Goal: Contribute content: Contribute content

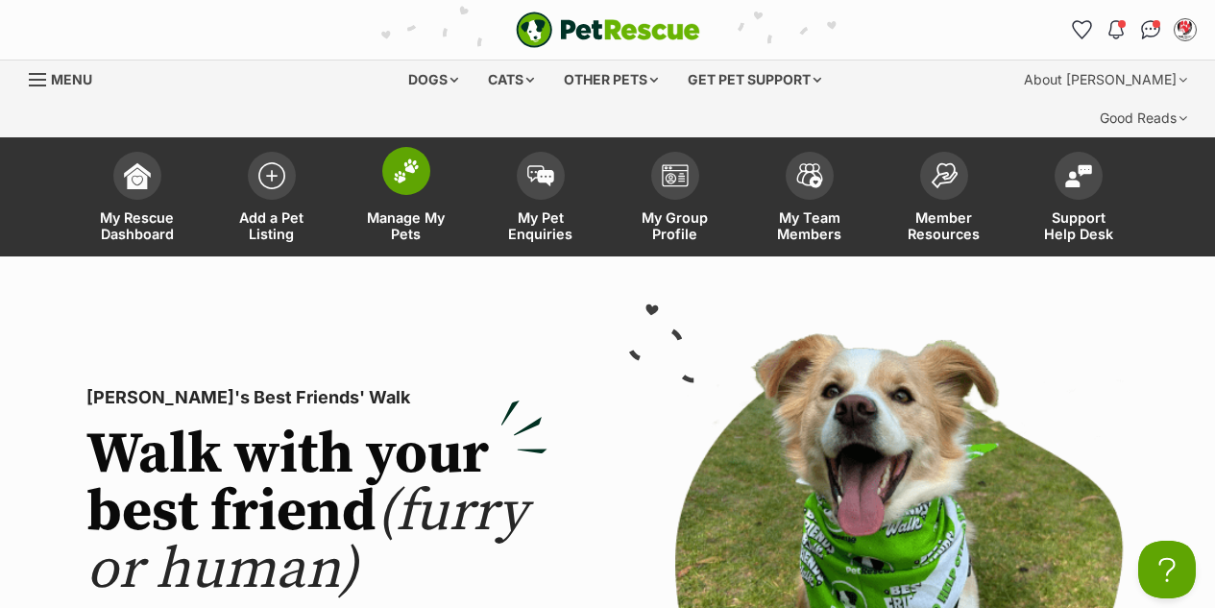
click at [389, 147] on span at bounding box center [406, 171] width 48 height 48
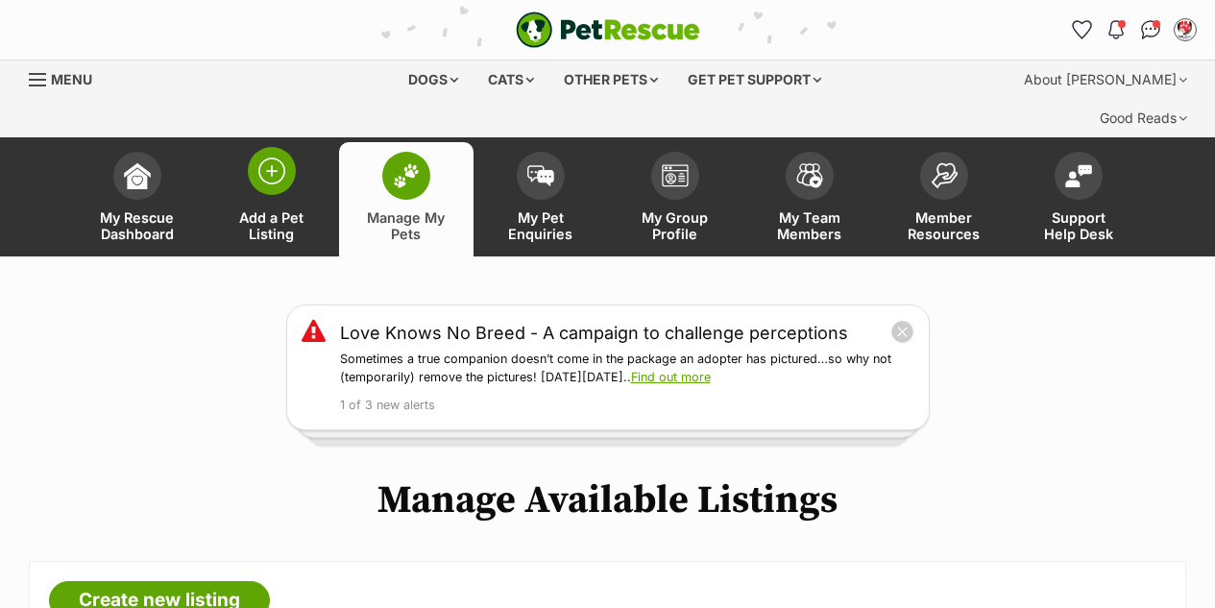
click at [274, 157] on img at bounding box center [271, 170] width 27 height 27
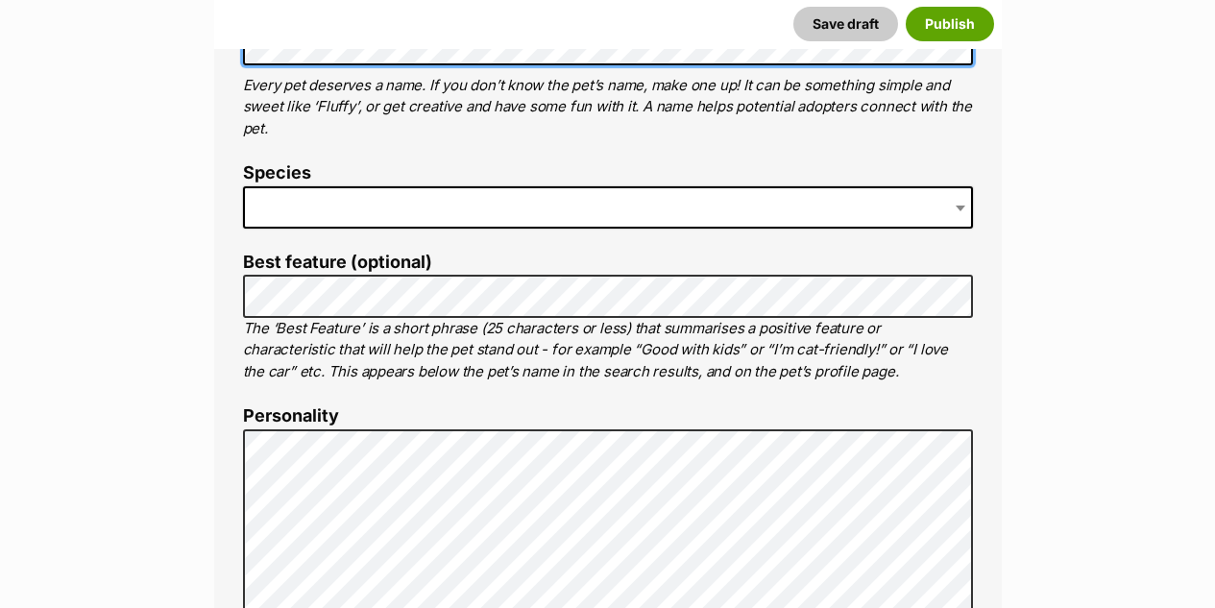
scroll to position [864, 0]
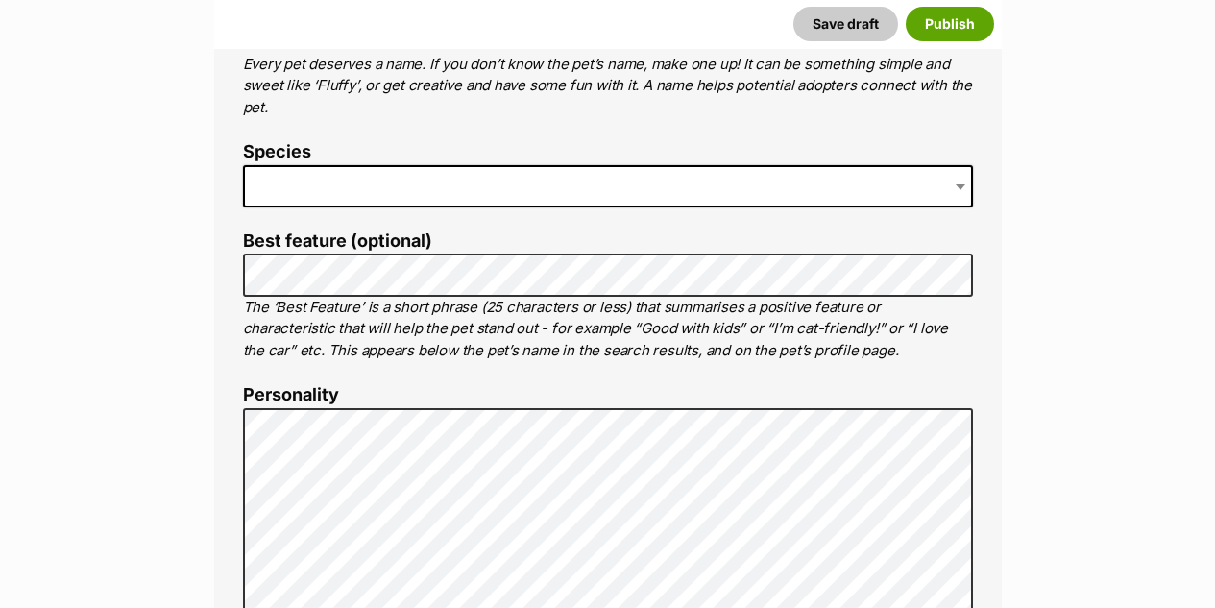
click at [331, 165] on span at bounding box center [608, 186] width 730 height 42
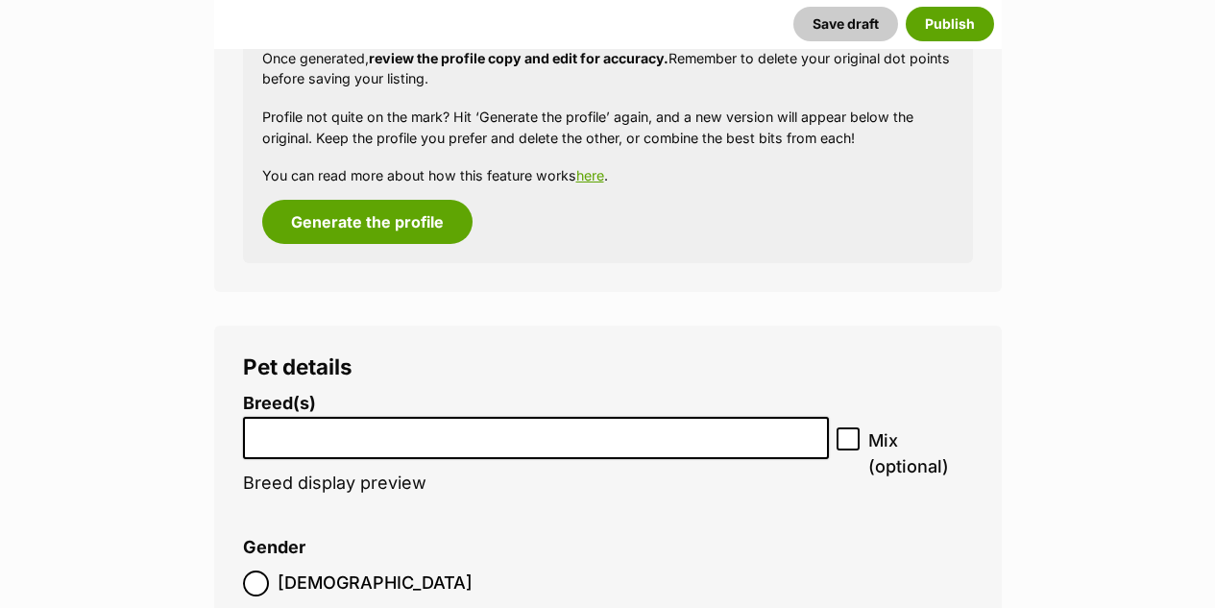
scroll to position [2359, 0]
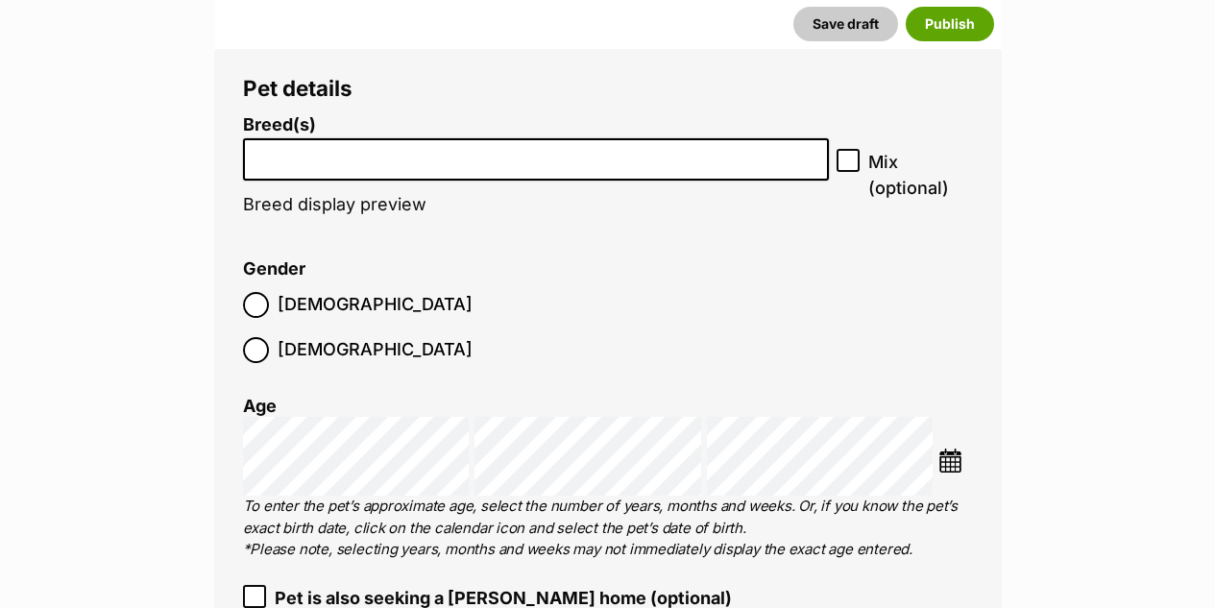
click at [290, 145] on input "search" at bounding box center [536, 155] width 573 height 20
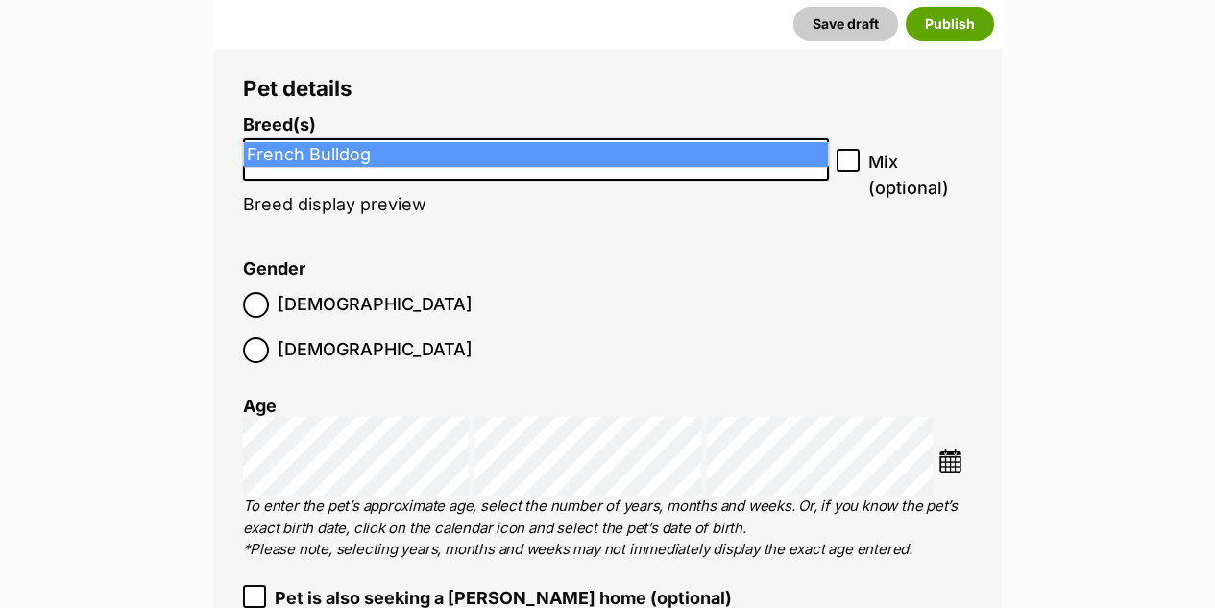
type input "French"
select select "90"
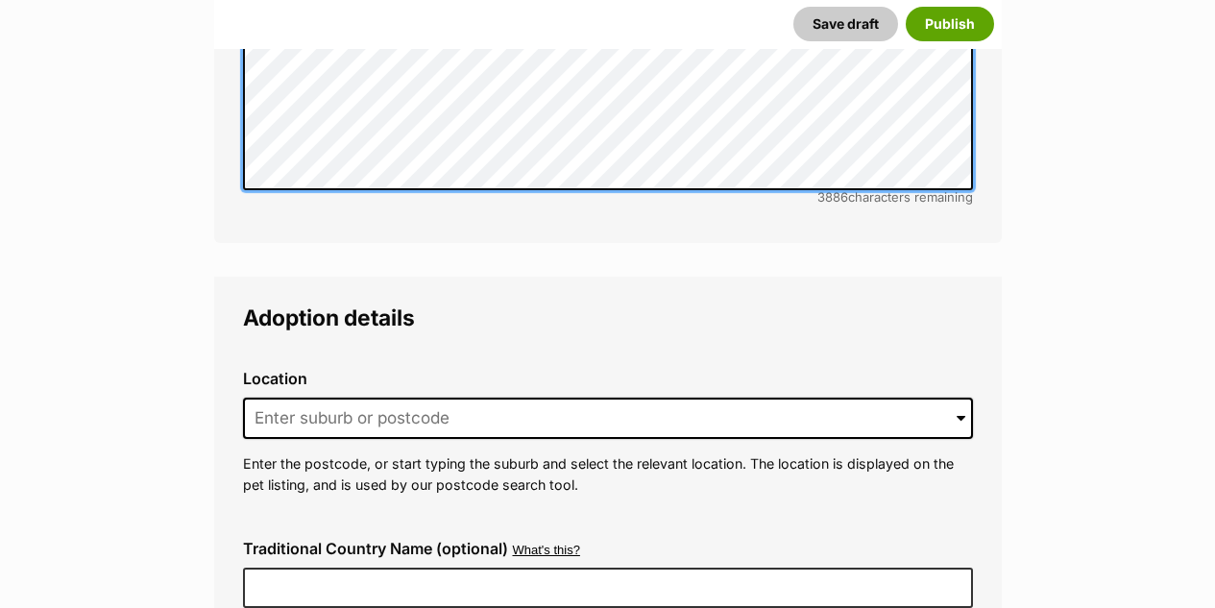
scroll to position [4279, 0]
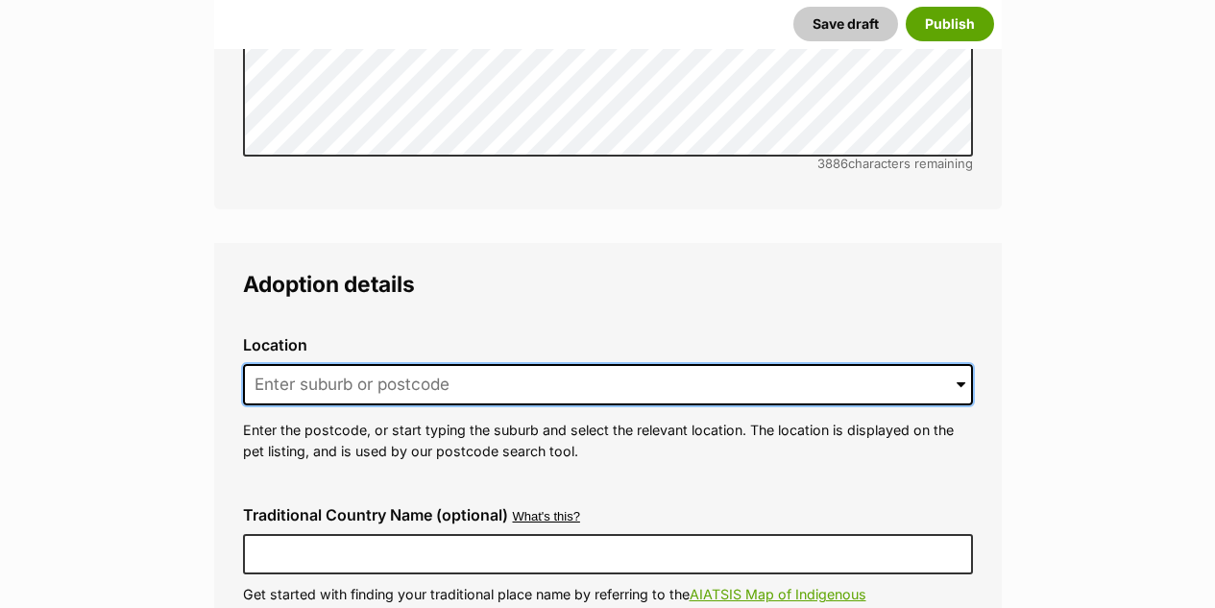
click at [361, 364] on input at bounding box center [608, 385] width 730 height 42
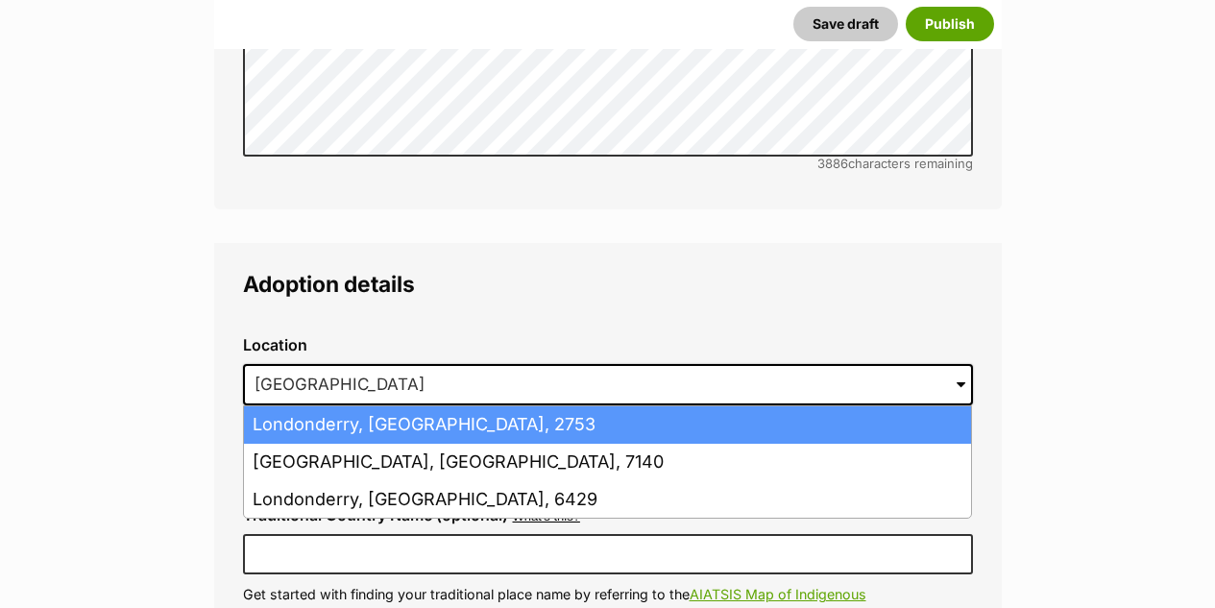
click at [369, 406] on li "Londonderry, New South Wales, 2753" at bounding box center [607, 424] width 727 height 37
type input "Londonderry, New South Wales, 2753"
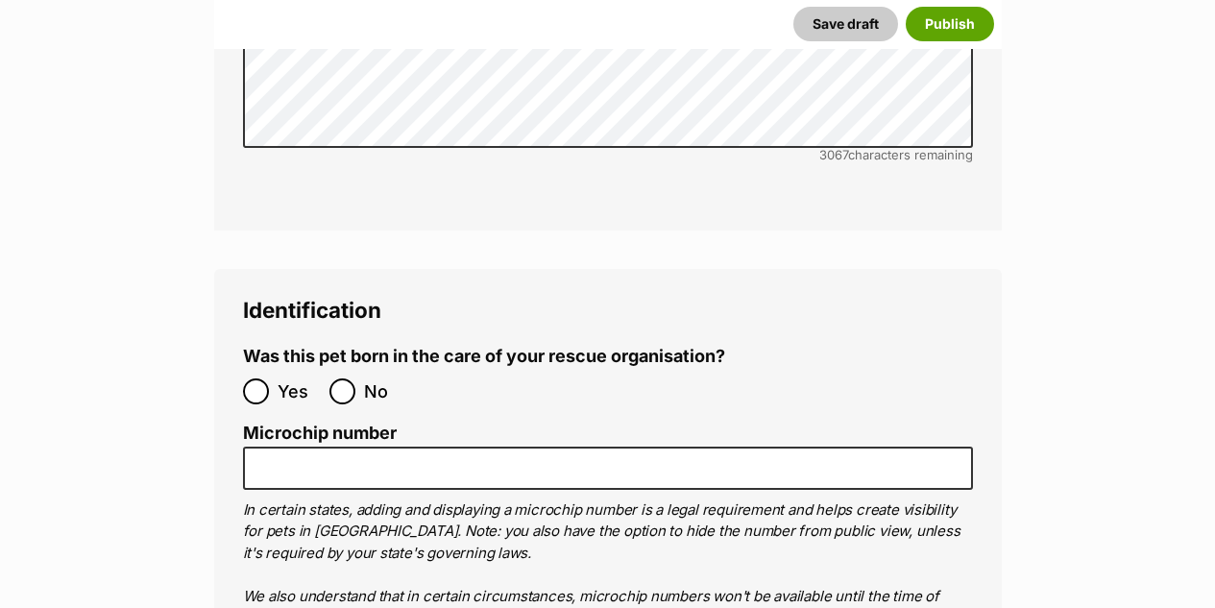
scroll to position [6103, 0]
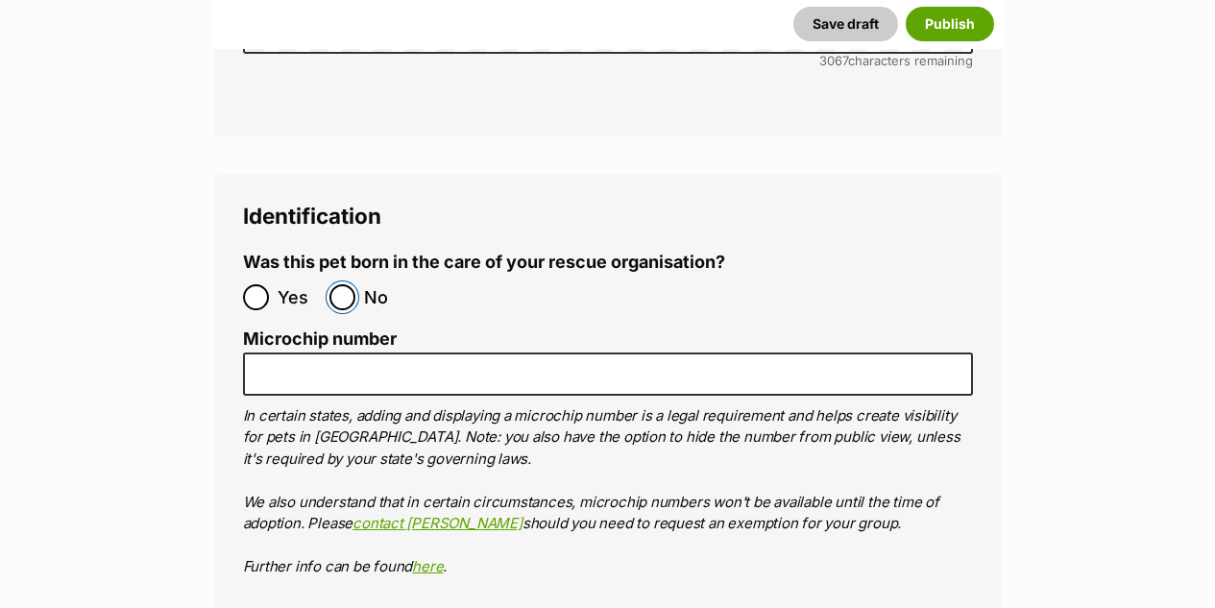
click at [342, 284] on input "No" at bounding box center [342, 297] width 26 height 26
radio input "true"
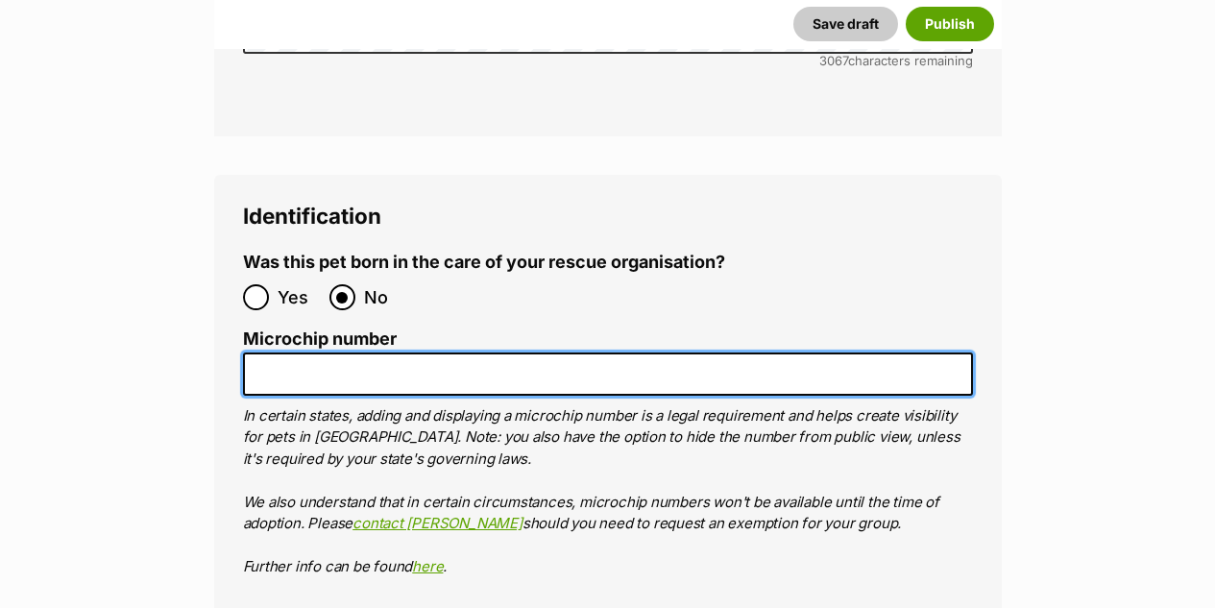
click at [318, 352] on input "Microchip number" at bounding box center [608, 373] width 730 height 43
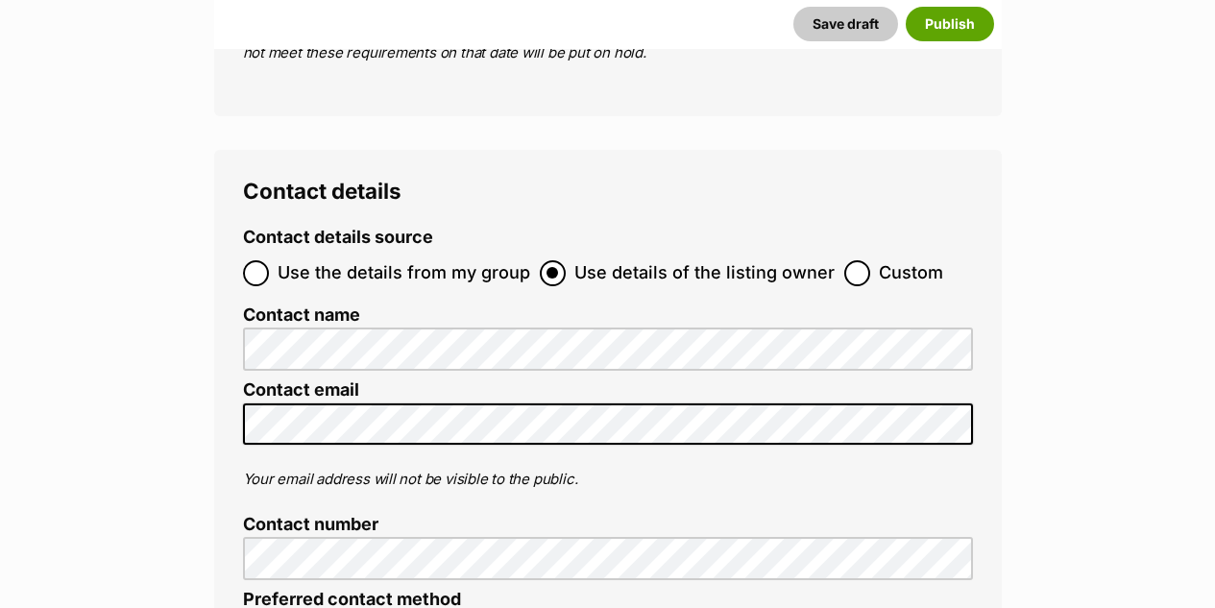
scroll to position [7063, 0]
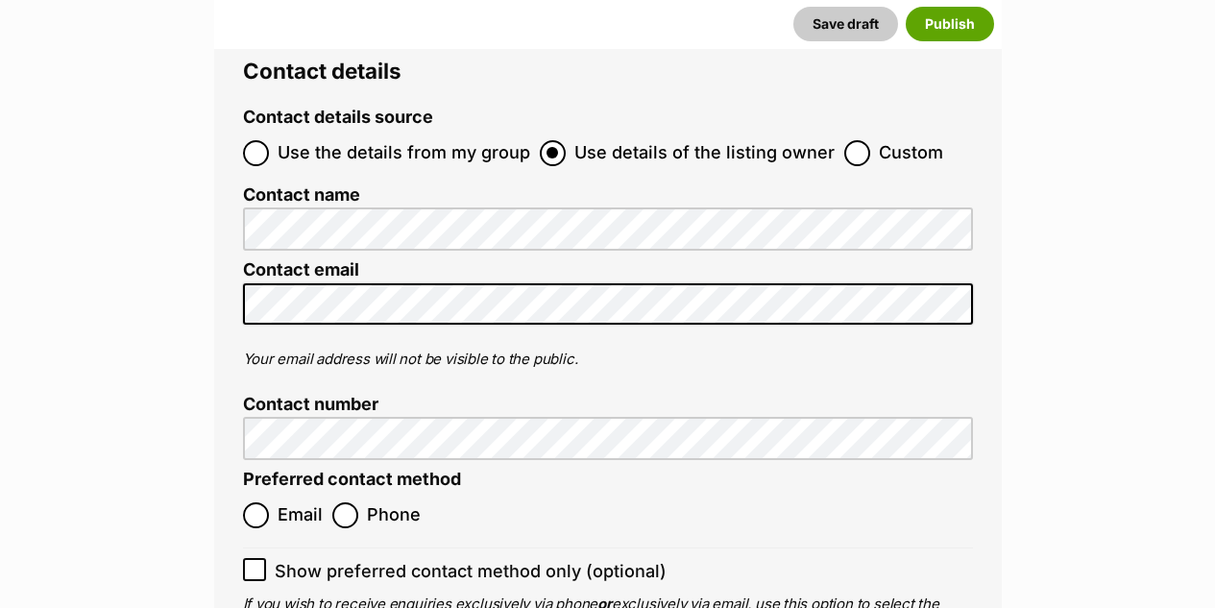
type input "916400140099984"
click at [258, 502] on input "Email" at bounding box center [256, 515] width 26 height 26
radio input "true"
click at [250, 563] on icon at bounding box center [254, 569] width 13 height 13
click at [250, 558] on input "Show preferred contact method only (optional)" at bounding box center [254, 569] width 23 height 23
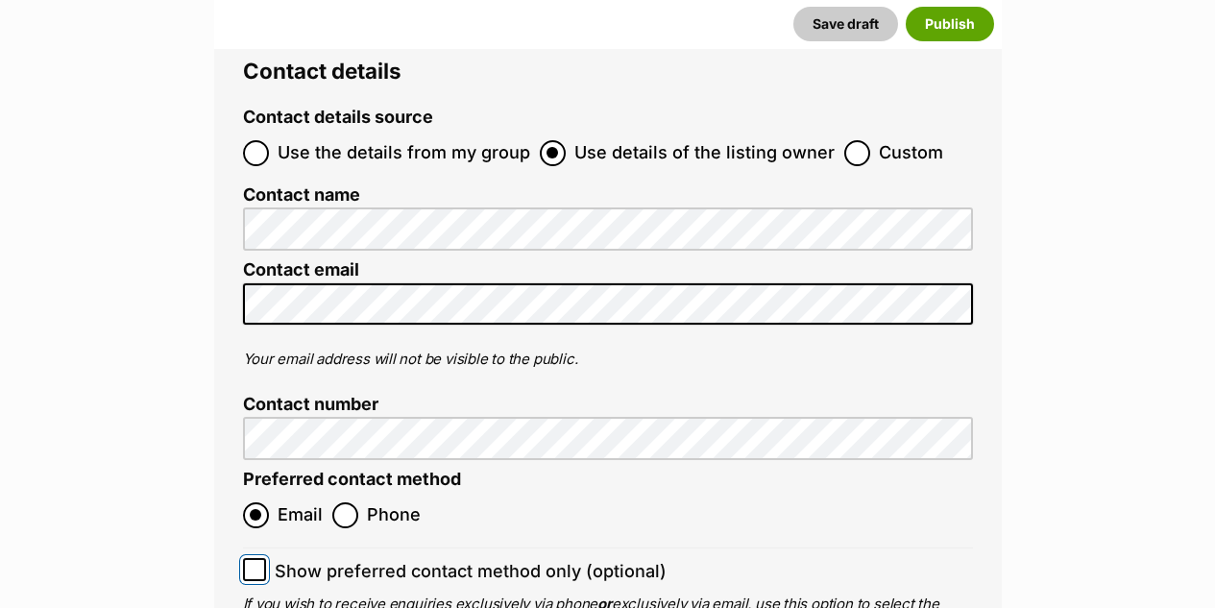
checkbox input "true"
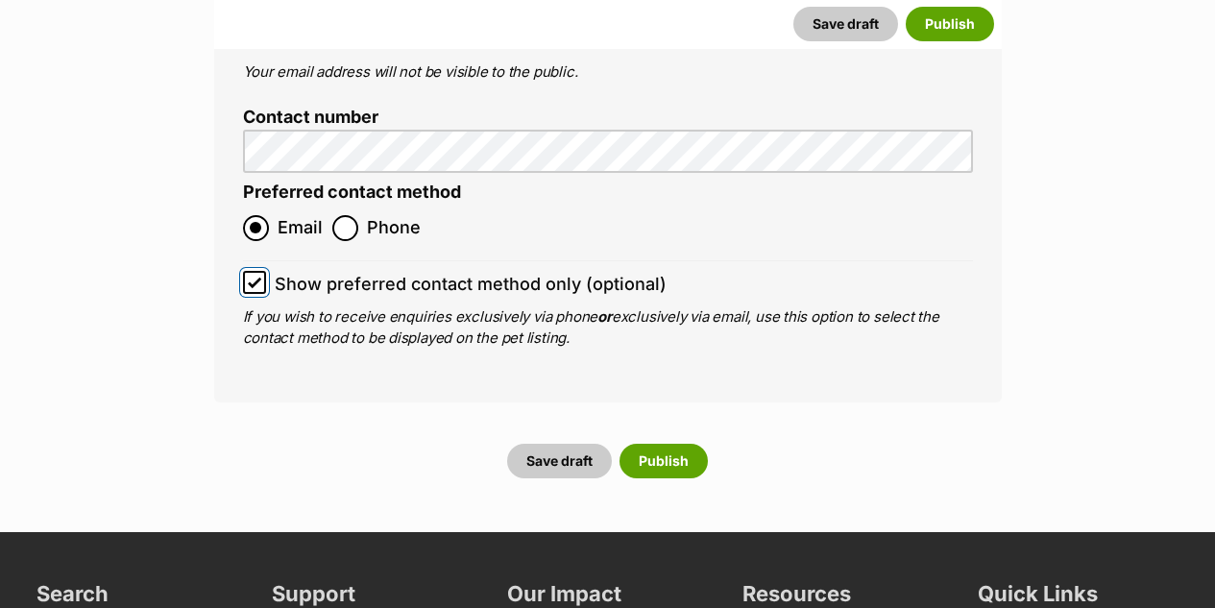
scroll to position [7351, 0]
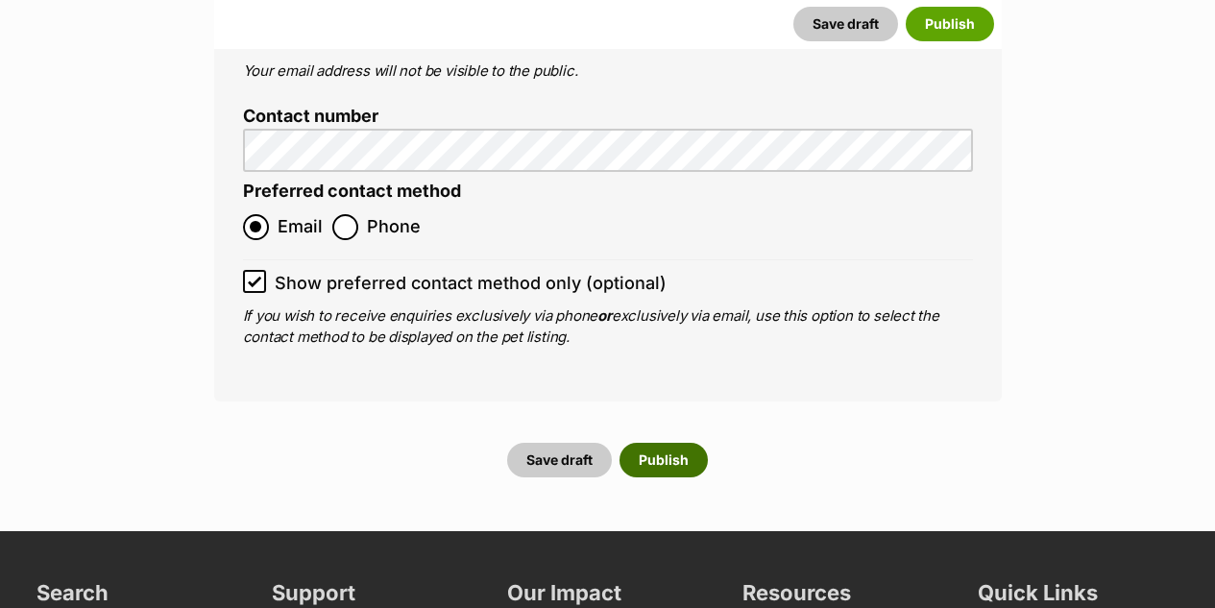
click at [645, 443] on button "Publish" at bounding box center [663, 460] width 88 height 35
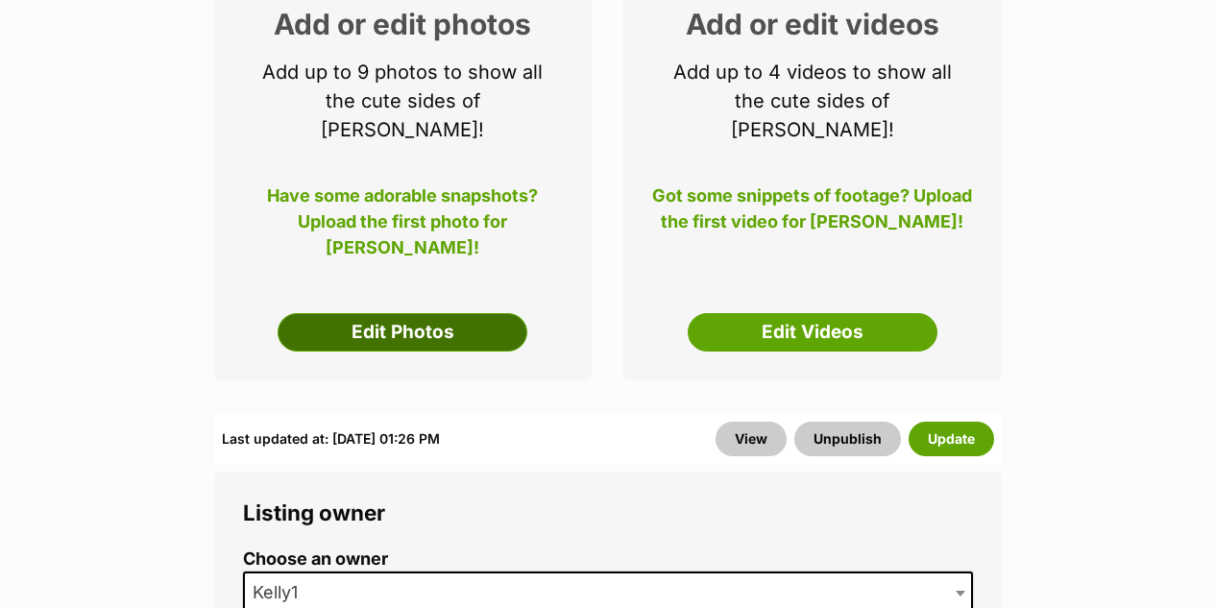
click at [432, 313] on link "Edit Photos" at bounding box center [402, 332] width 250 height 38
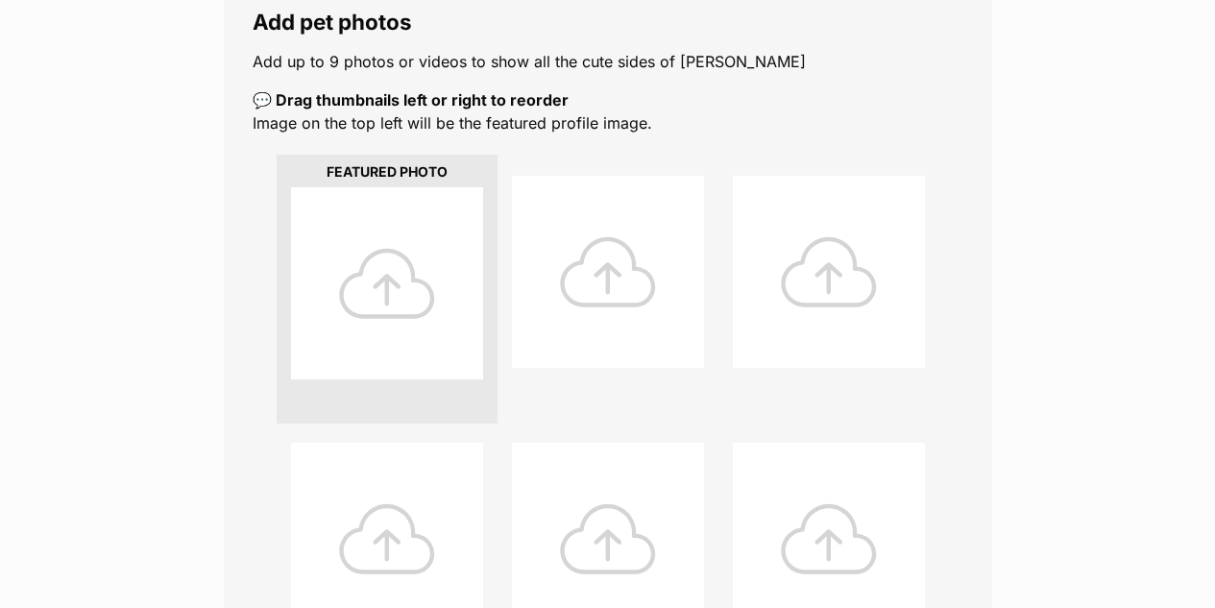
click at [402, 250] on div at bounding box center [387, 283] width 192 height 192
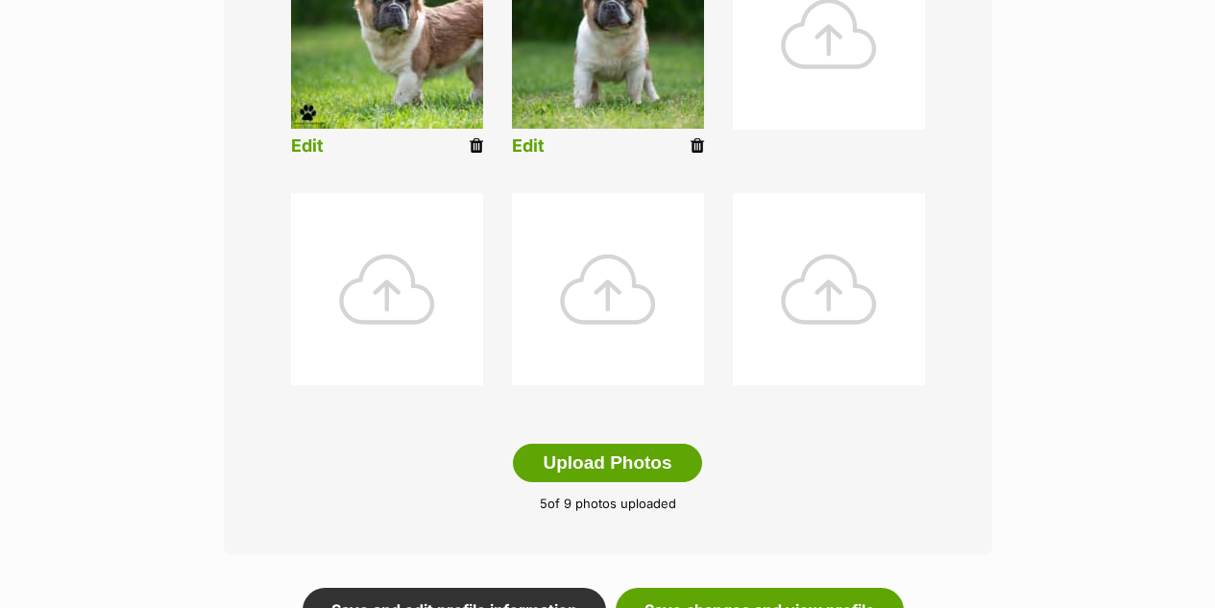
scroll to position [1056, 0]
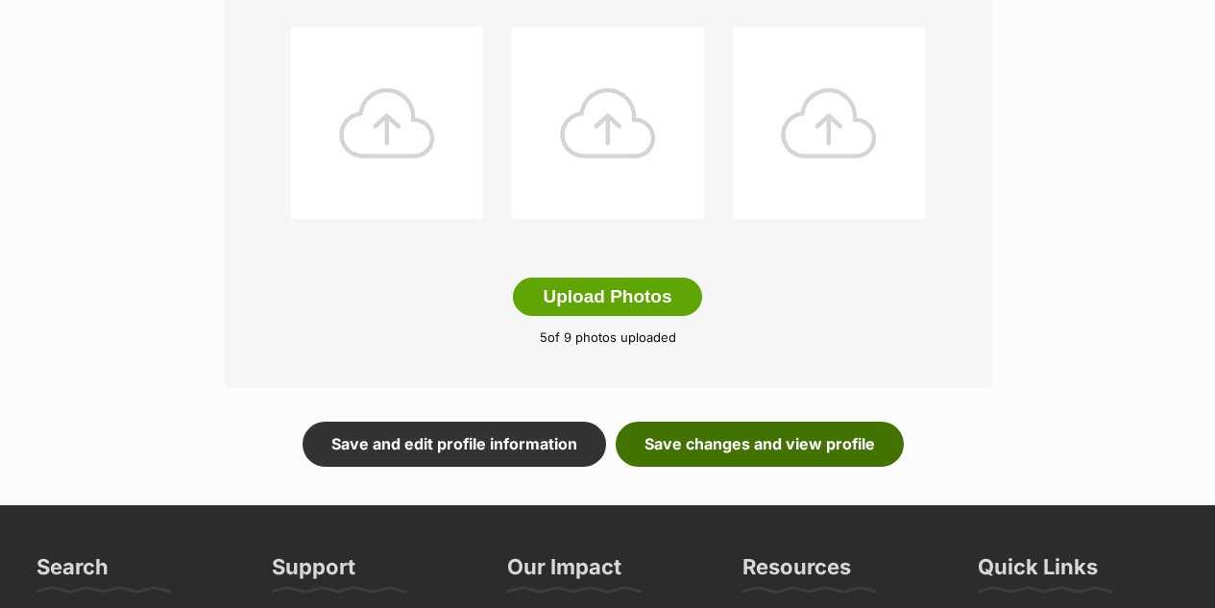
click at [721, 421] on link "Save changes and view profile" at bounding box center [759, 443] width 288 height 44
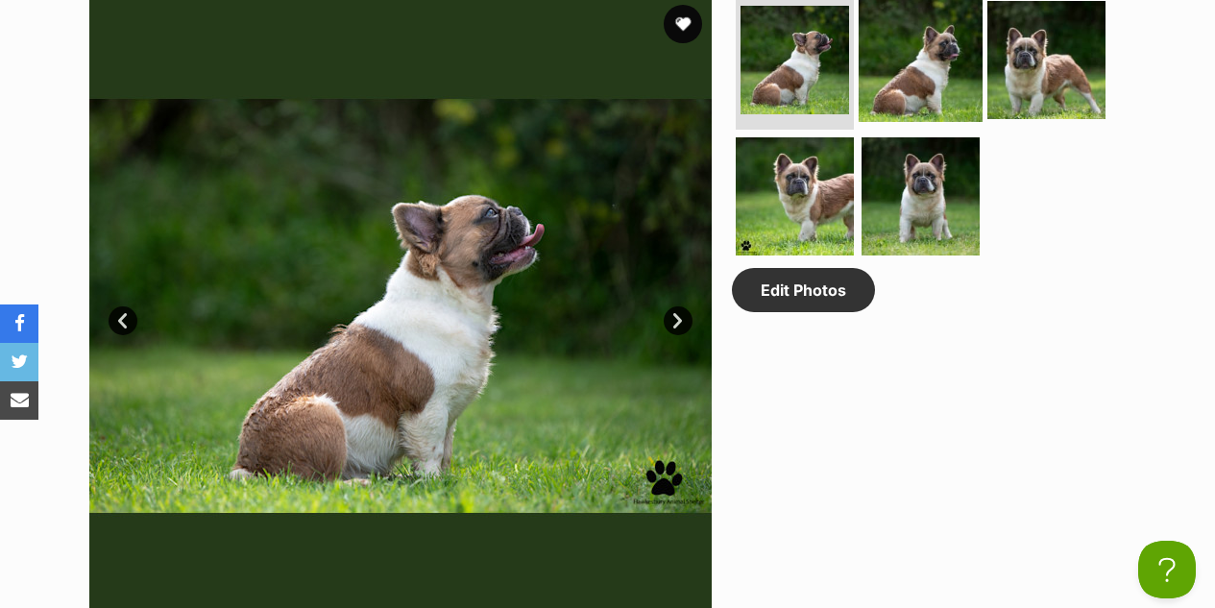
click at [910, 48] on img at bounding box center [920, 60] width 124 height 124
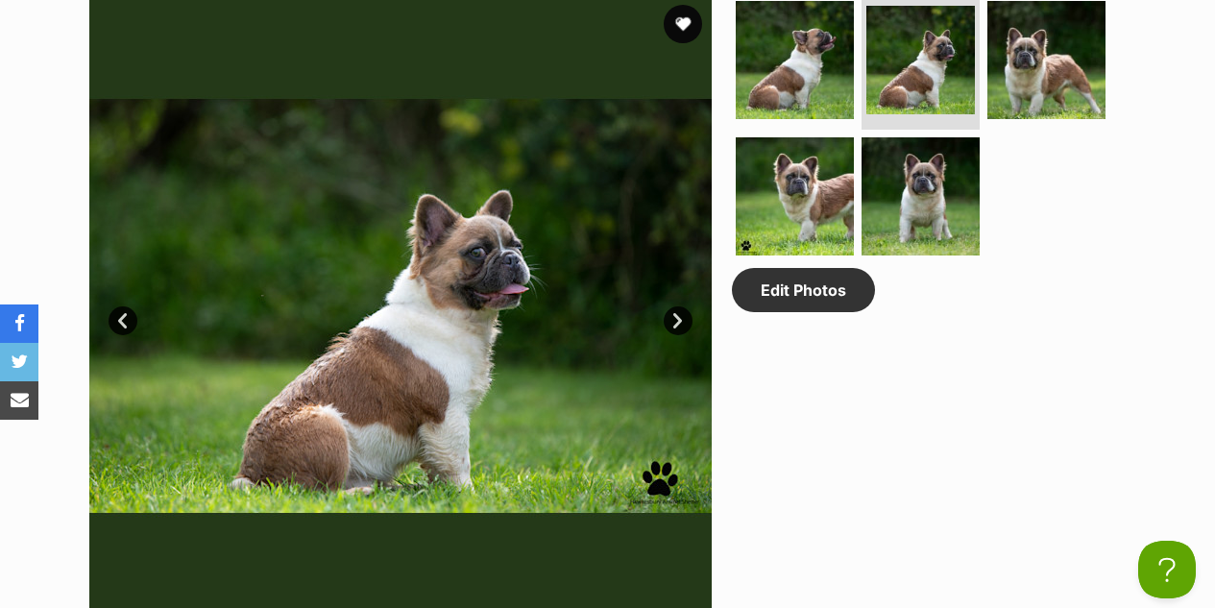
click at [681, 306] on link "Next" at bounding box center [677, 320] width 29 height 29
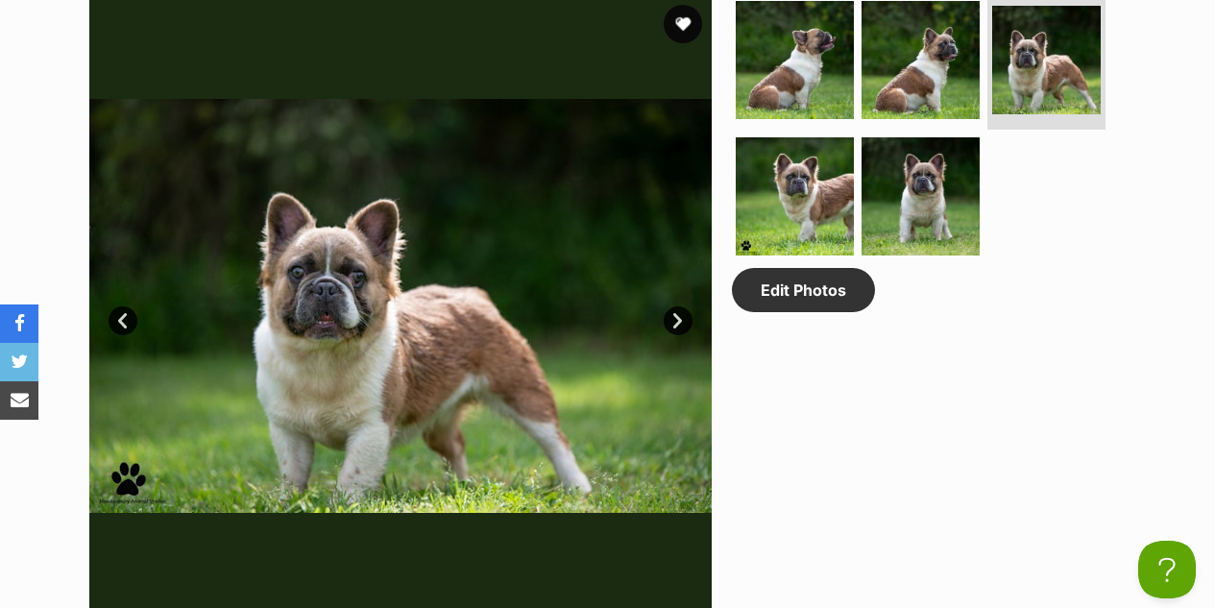
click at [681, 306] on link "Next" at bounding box center [677, 320] width 29 height 29
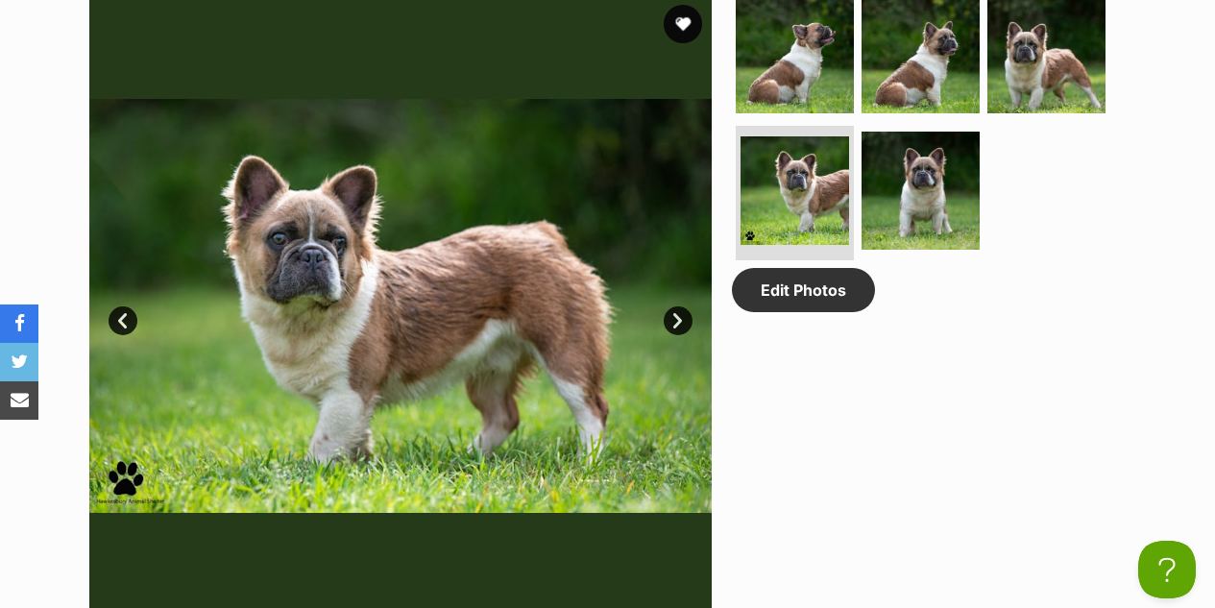
click at [681, 306] on link "Next" at bounding box center [677, 320] width 29 height 29
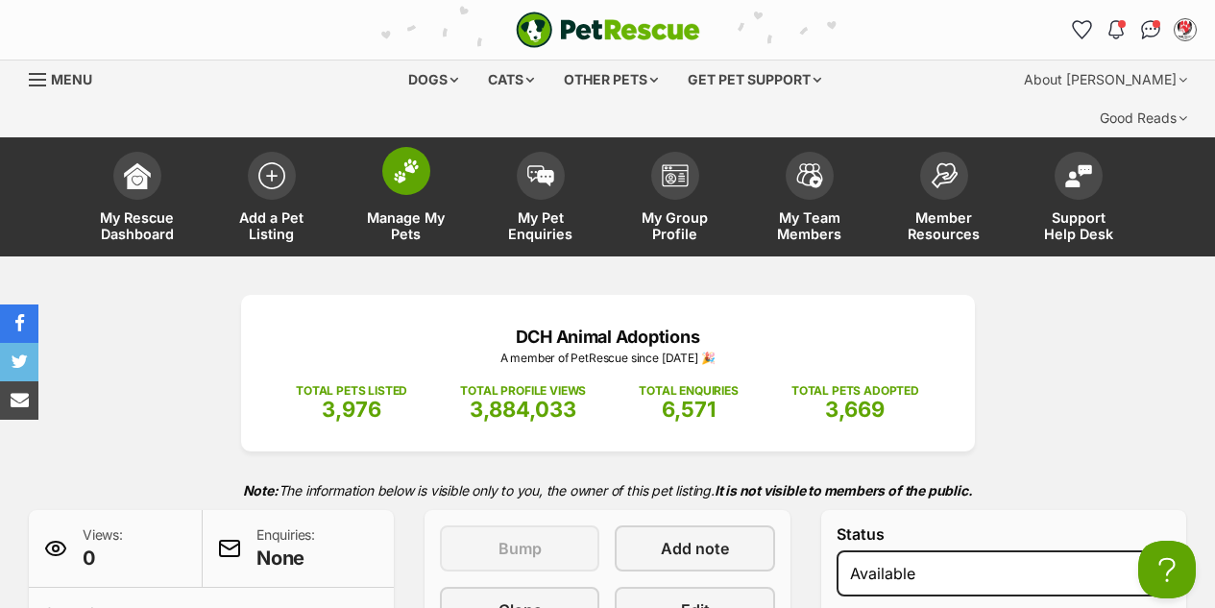
click at [419, 148] on span at bounding box center [406, 171] width 48 height 48
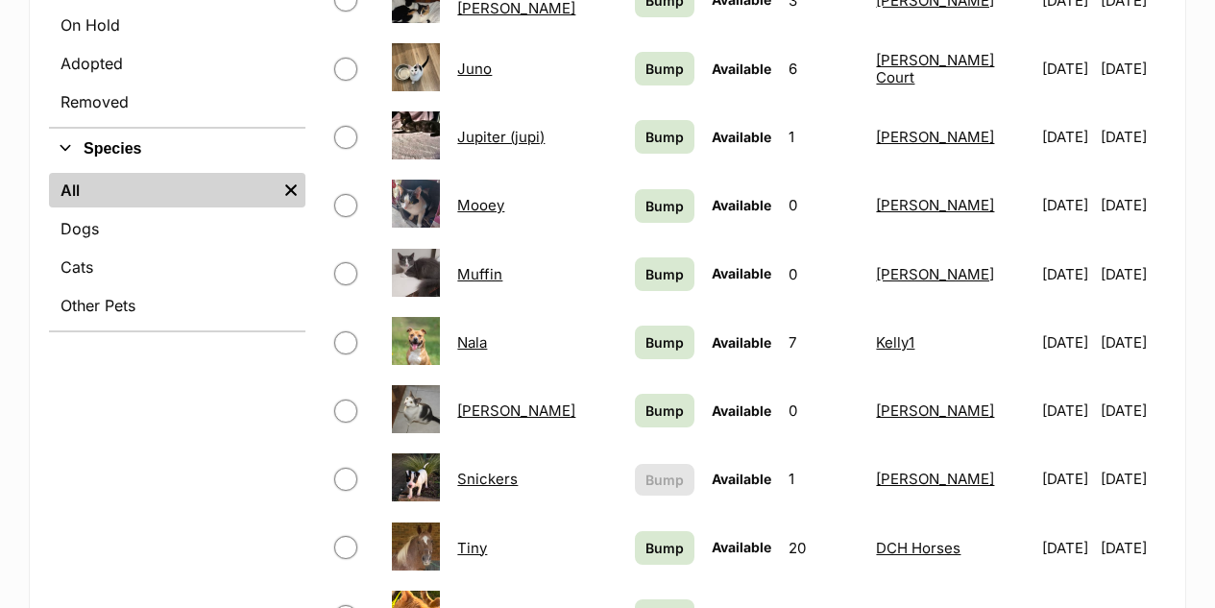
scroll to position [960, 0]
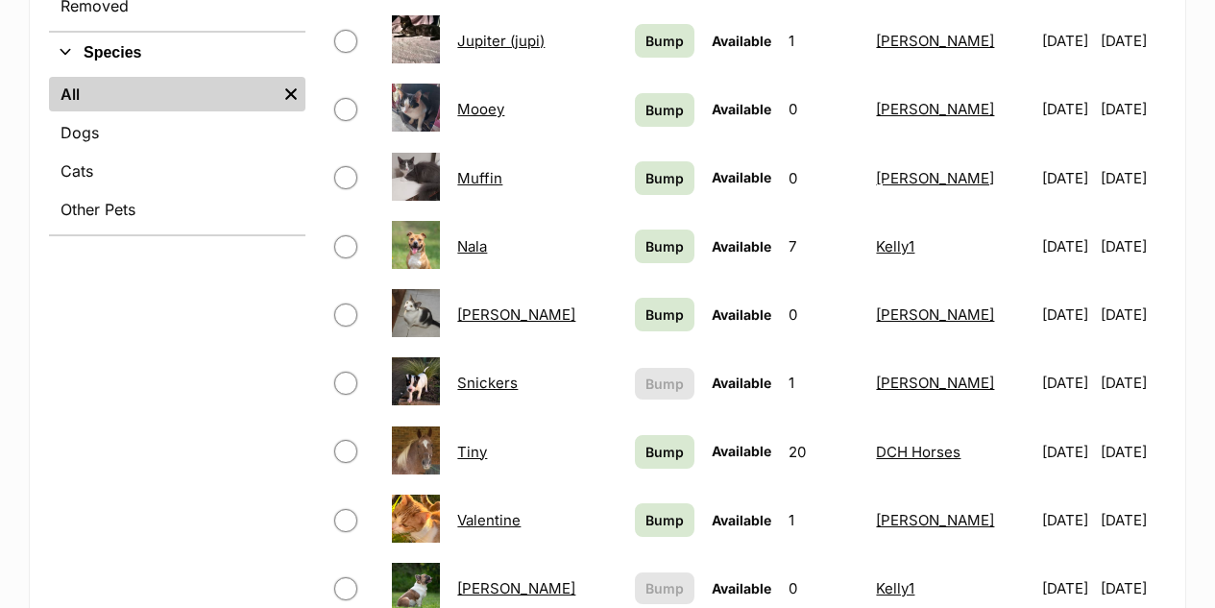
click at [506, 373] on link "Snickers" at bounding box center [487, 382] width 60 height 18
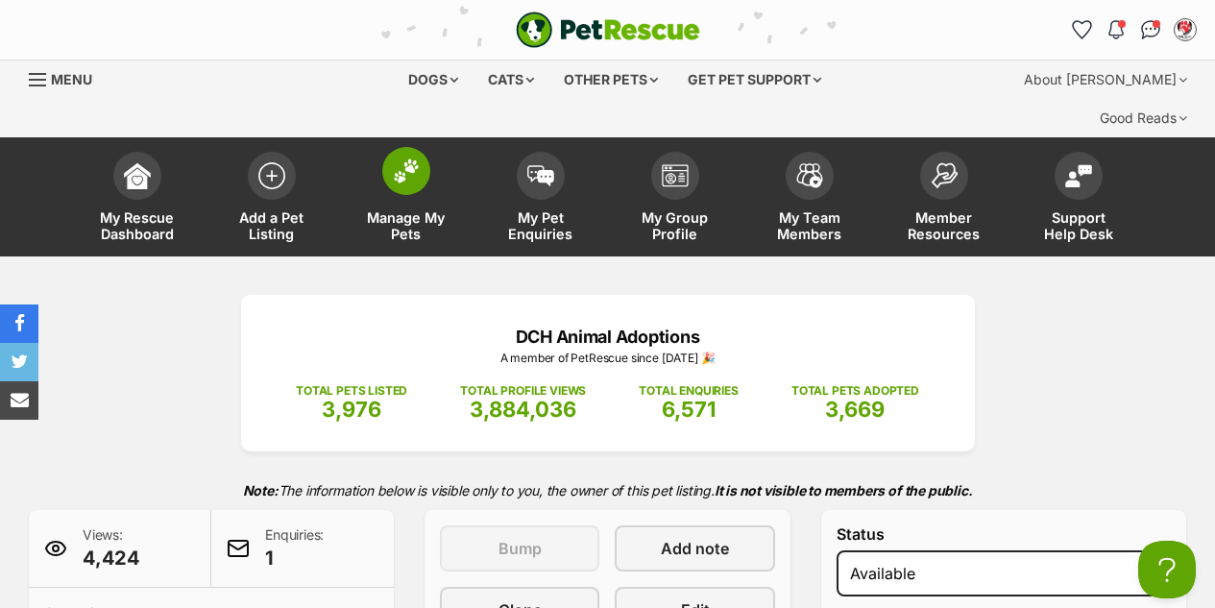
click at [413, 147] on span at bounding box center [406, 171] width 48 height 48
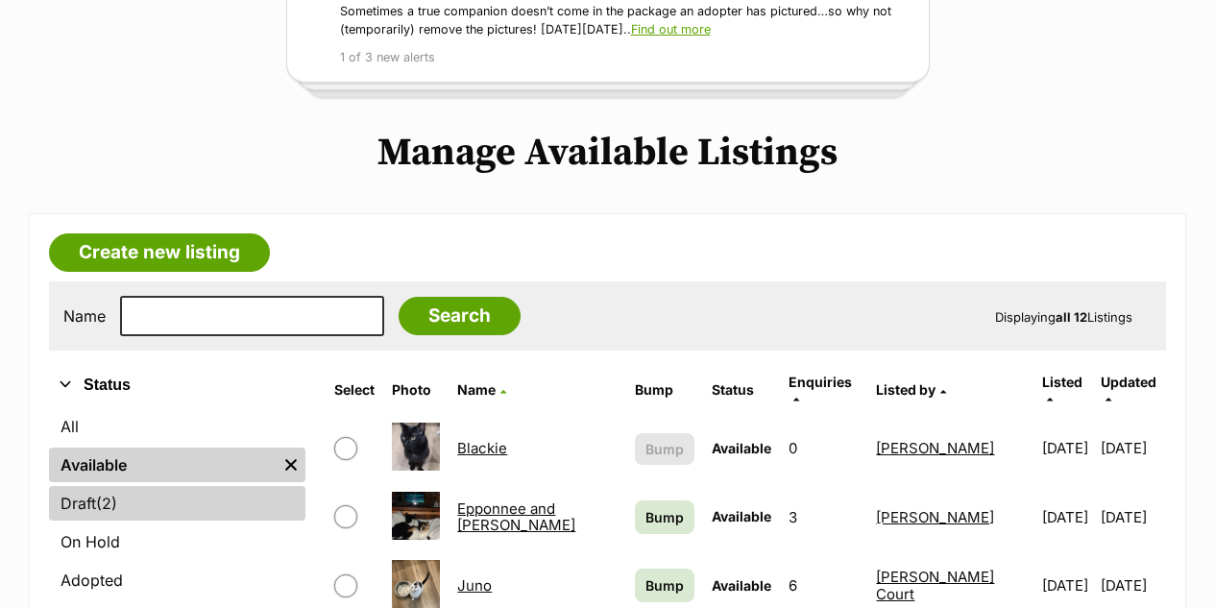
scroll to position [192, 0]
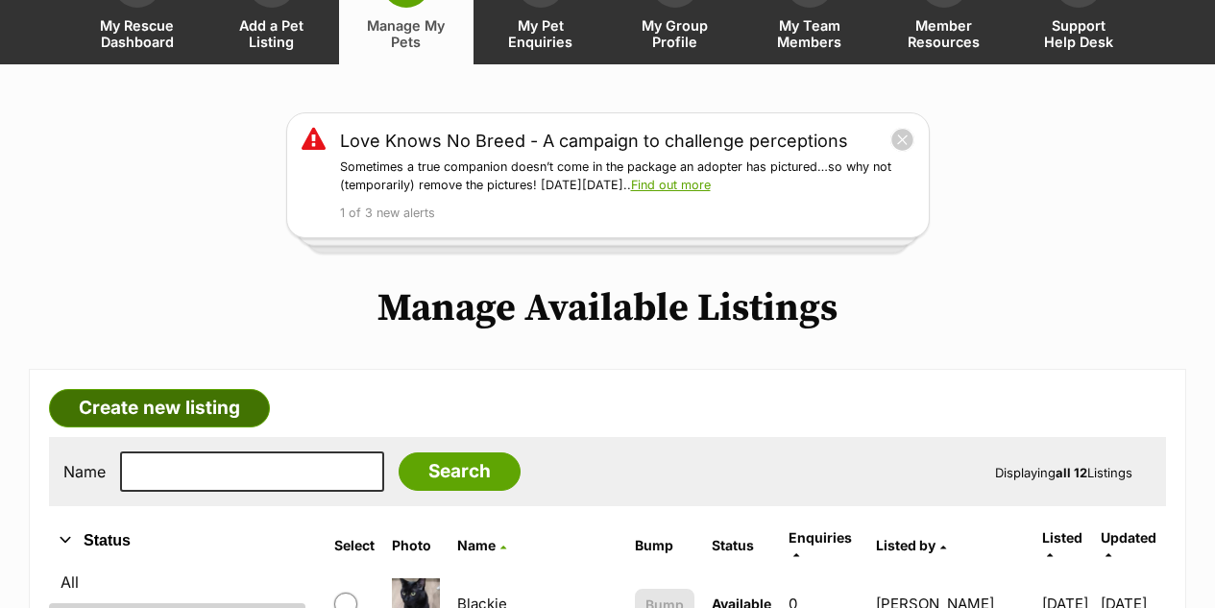
click at [189, 389] on link "Create new listing" at bounding box center [159, 408] width 221 height 38
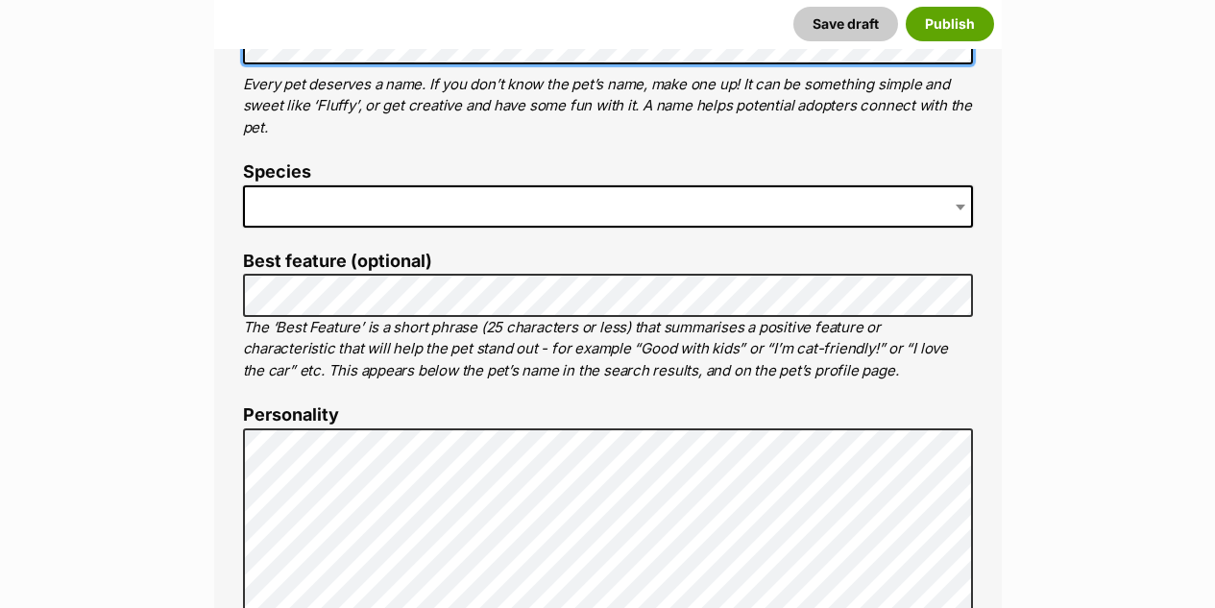
scroll to position [864, 0]
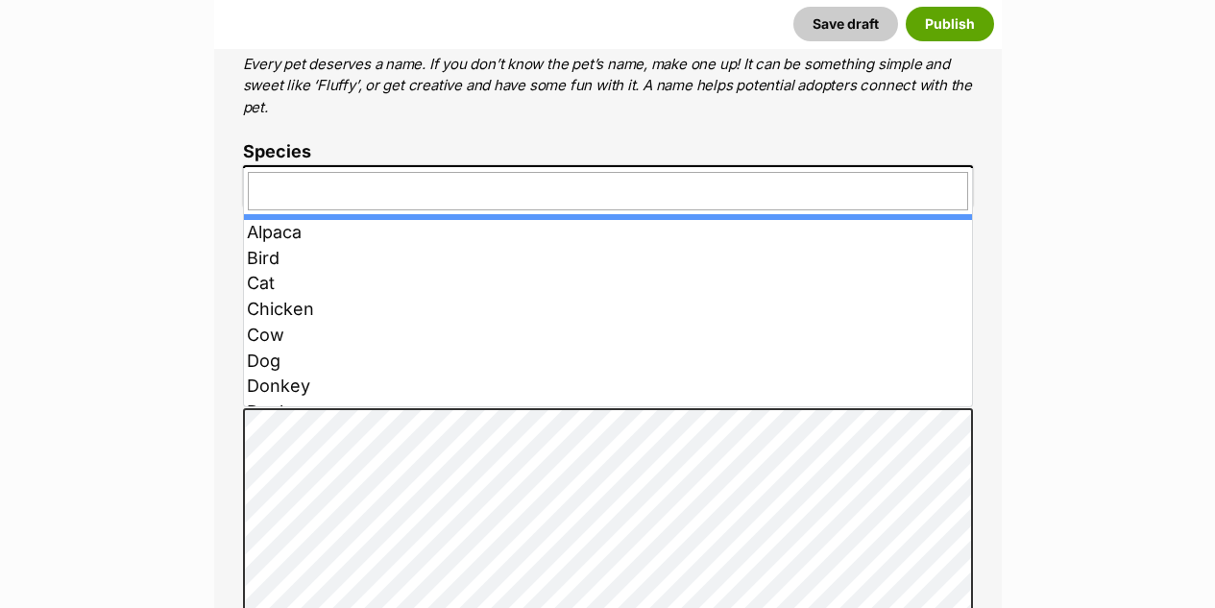
click at [292, 165] on span at bounding box center [608, 186] width 730 height 42
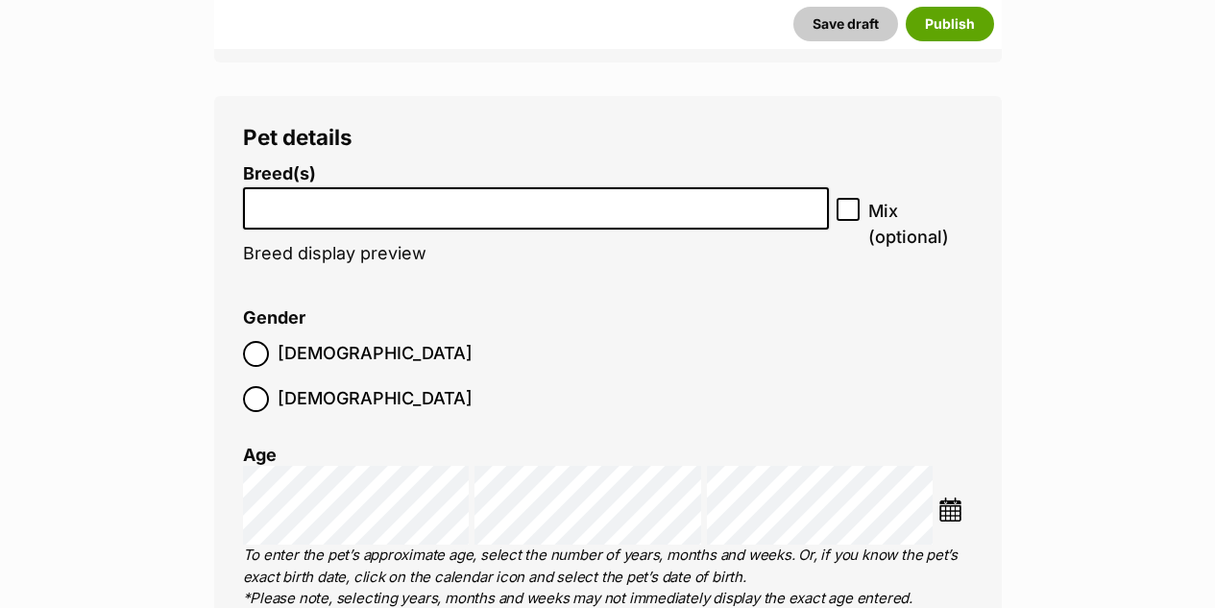
scroll to position [2400, 0]
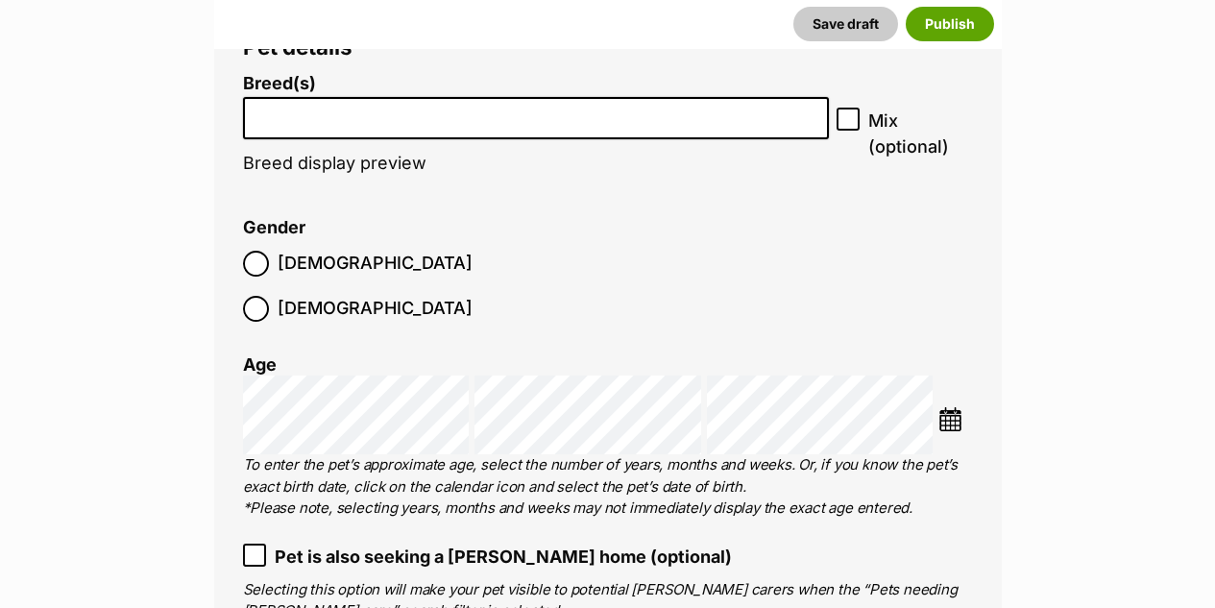
click at [314, 99] on li at bounding box center [536, 118] width 573 height 39
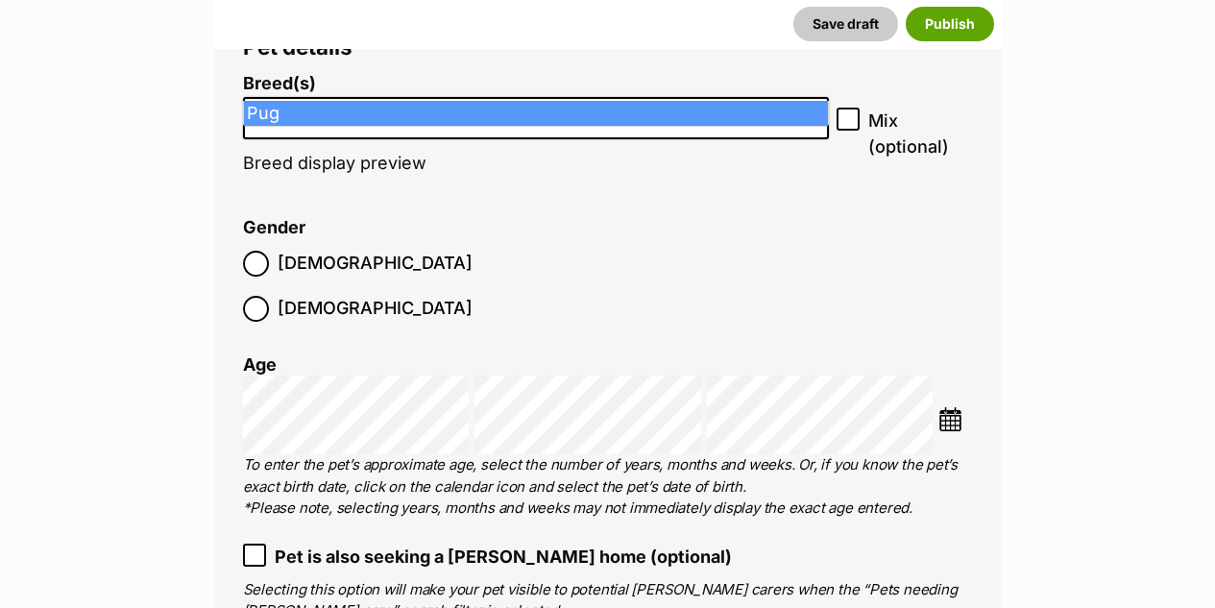
type input "Pug"
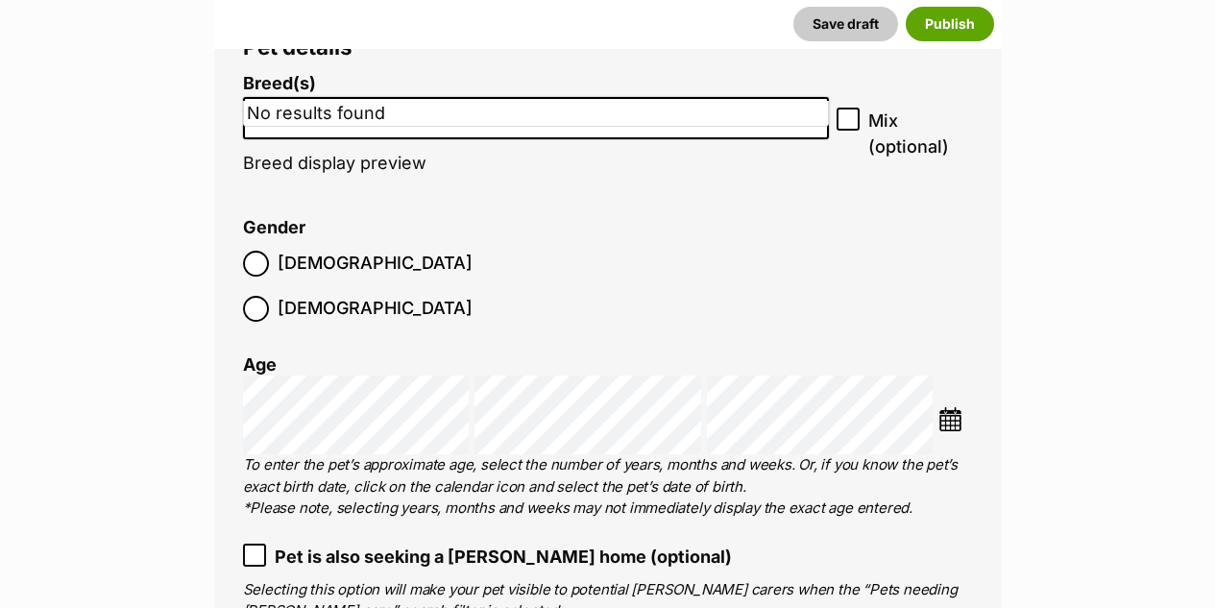
click at [841, 112] on icon at bounding box center [847, 118] width 13 height 13
click at [841, 108] on input "Mix (optional)" at bounding box center [847, 119] width 23 height 23
checkbox input "true"
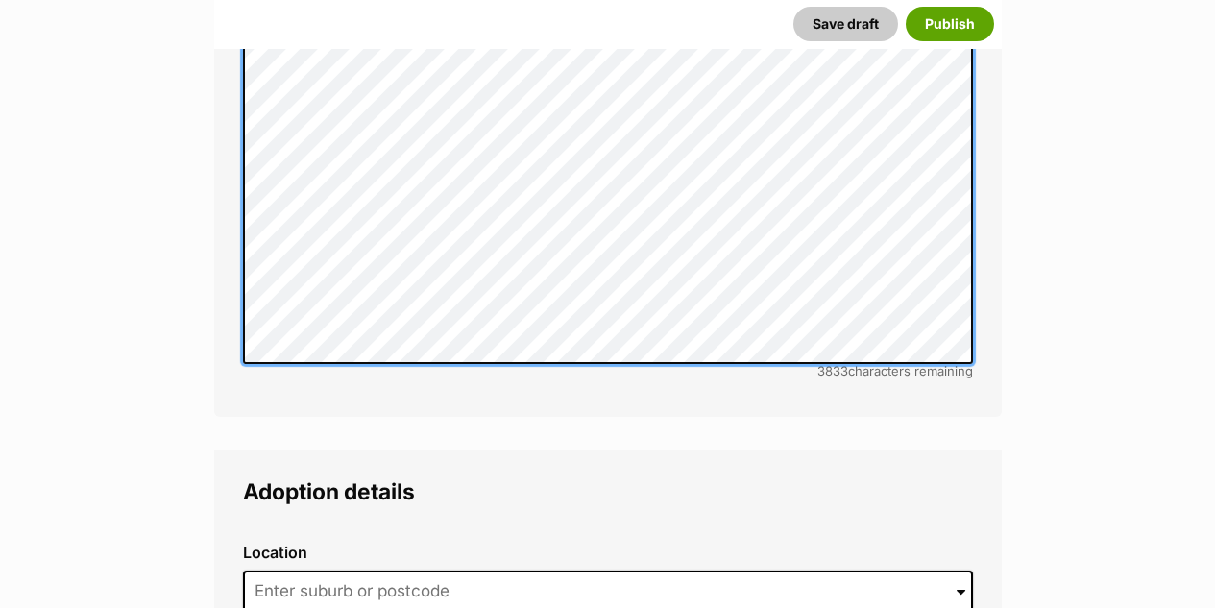
scroll to position [4416, 0]
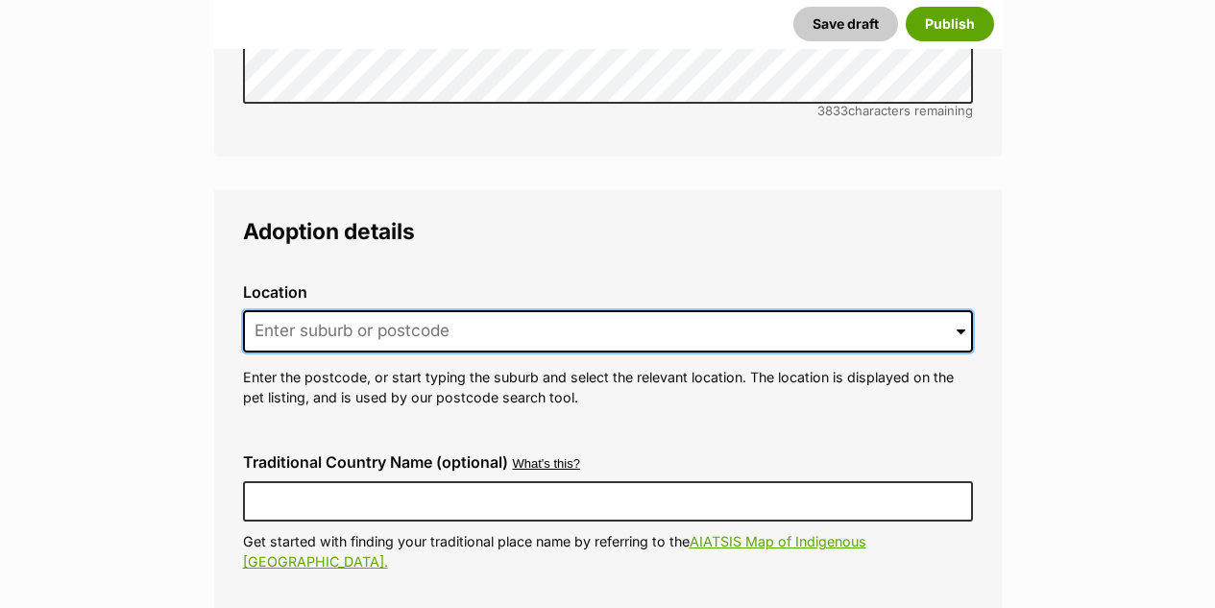
click at [293, 310] on input at bounding box center [608, 331] width 730 height 42
click at [302, 310] on input "Windsr" at bounding box center [608, 331] width 730 height 42
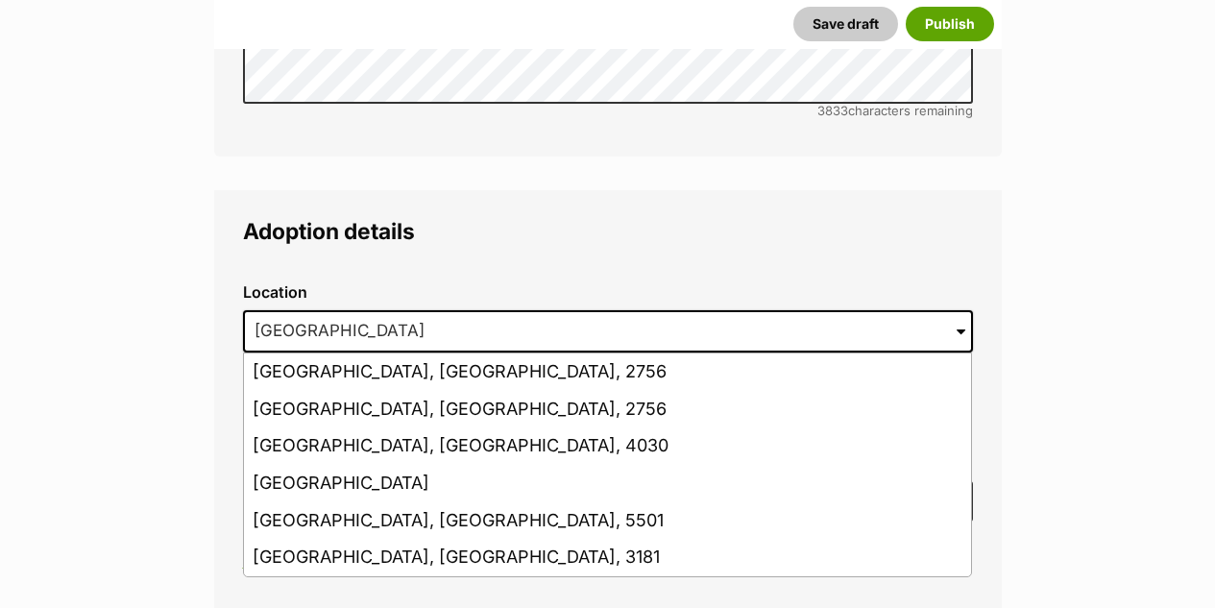
click at [368, 353] on li "Windsor, New South Wales, 2756" at bounding box center [607, 371] width 727 height 37
type input "Windsor, New South Wales, 2756"
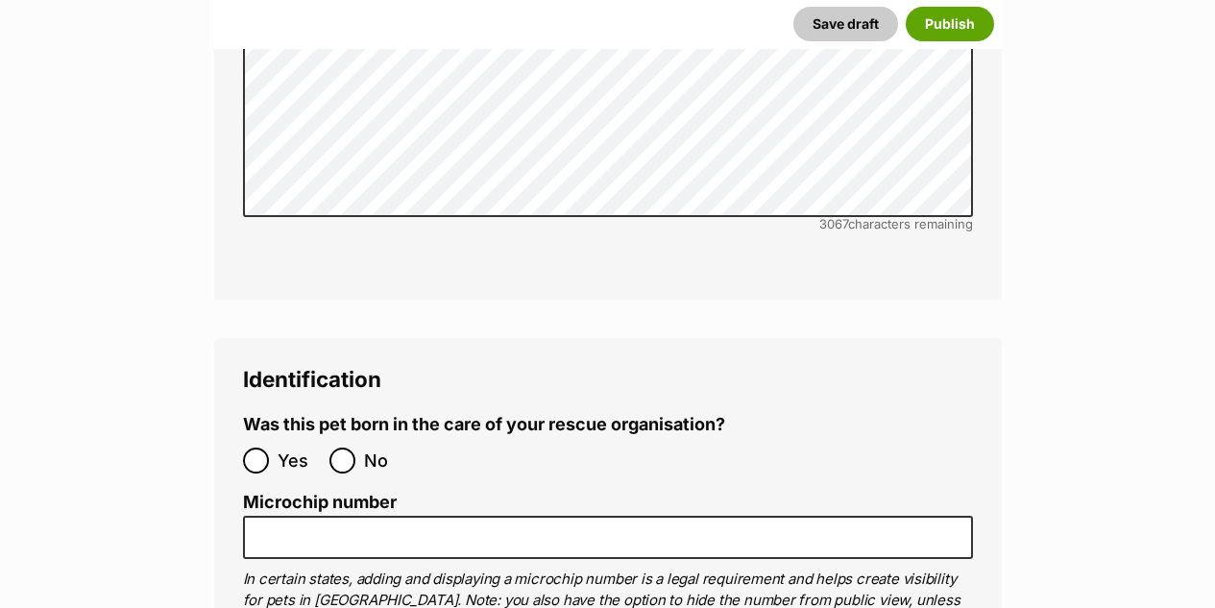
scroll to position [6145, 0]
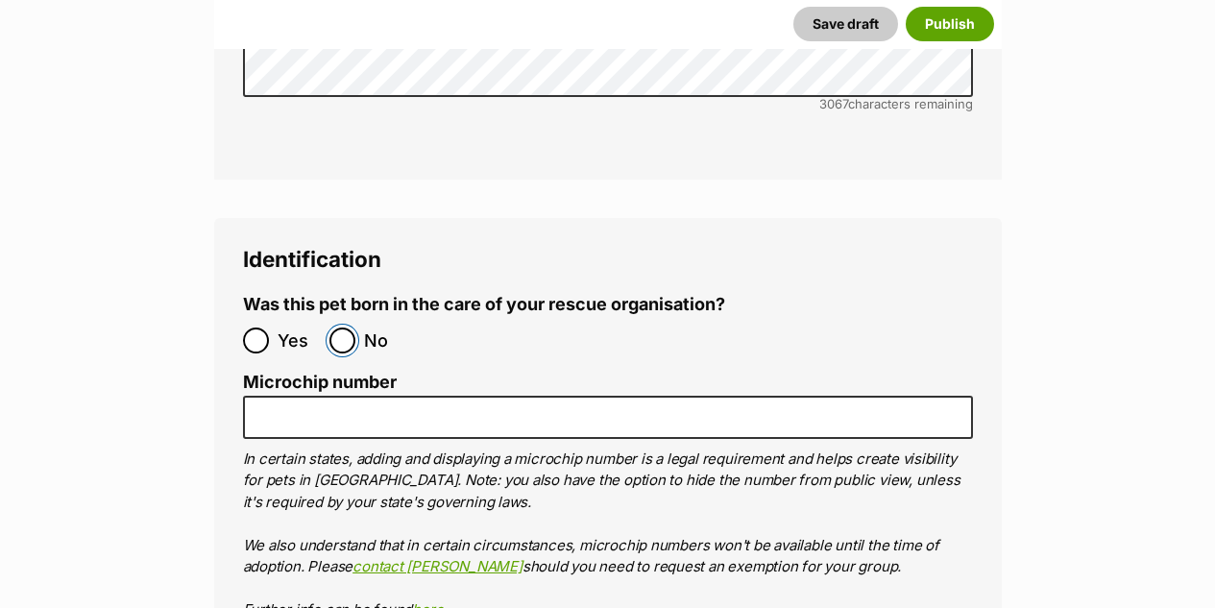
click at [350, 327] on input "No" at bounding box center [342, 340] width 26 height 26
radio input "true"
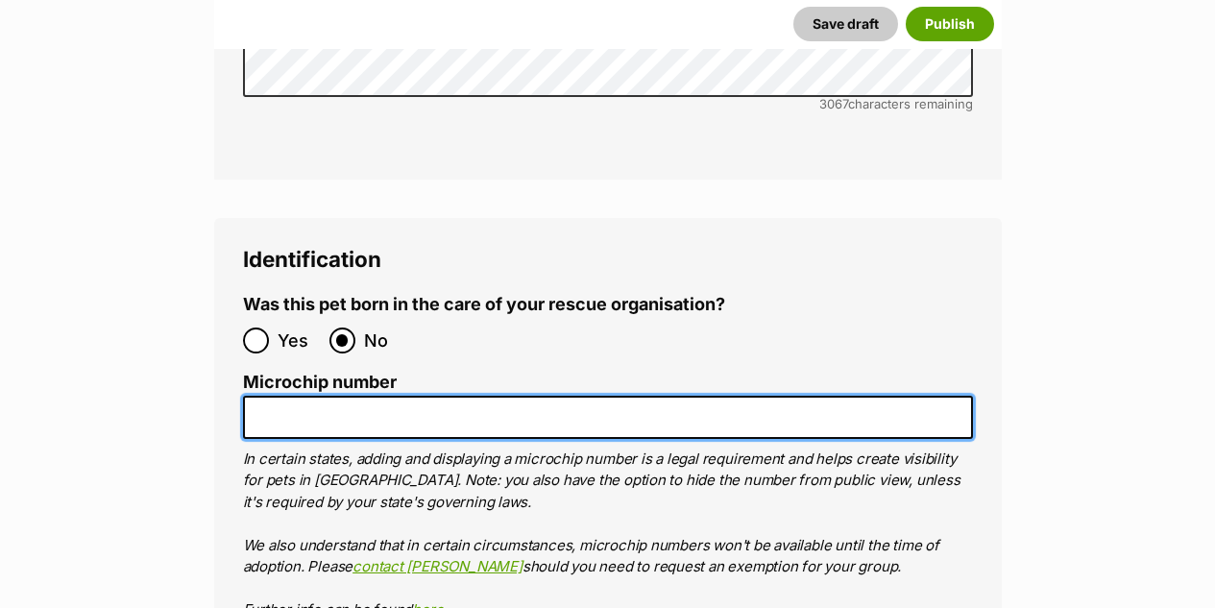
click at [337, 396] on input "Microchip number" at bounding box center [608, 417] width 730 height 43
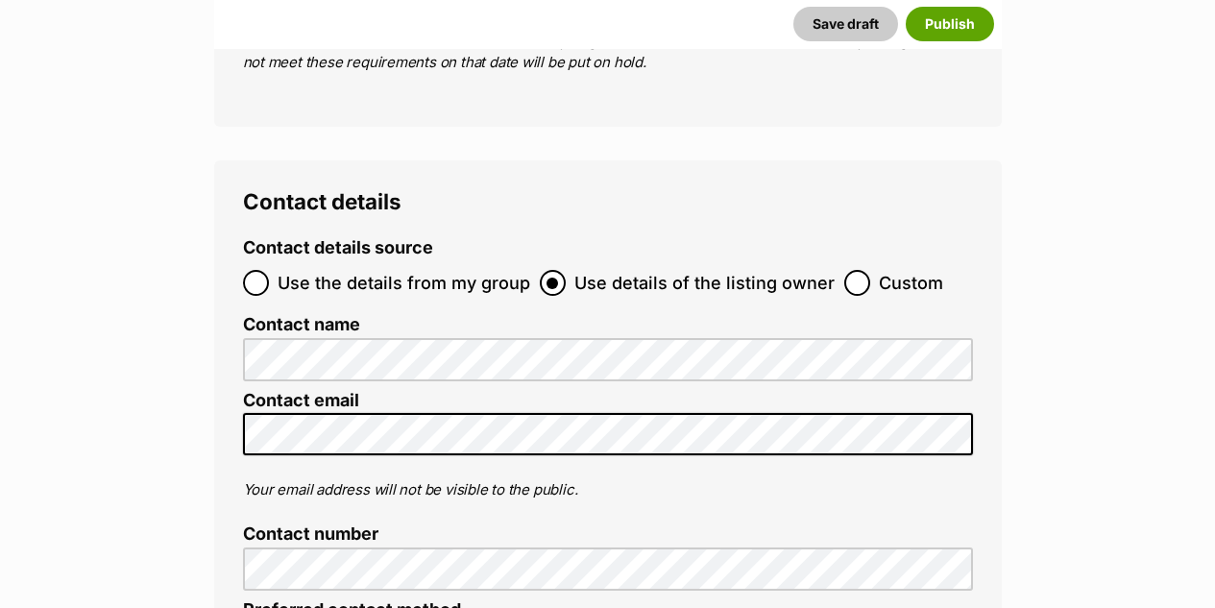
scroll to position [7009, 0]
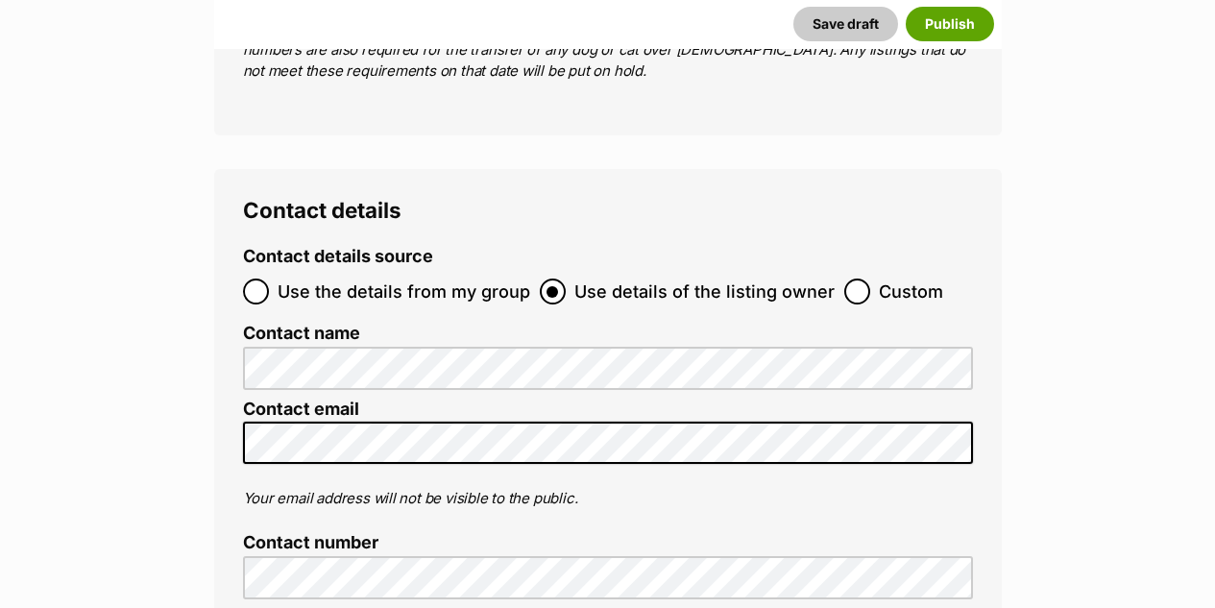
type input "961400123889374"
radio input "true"
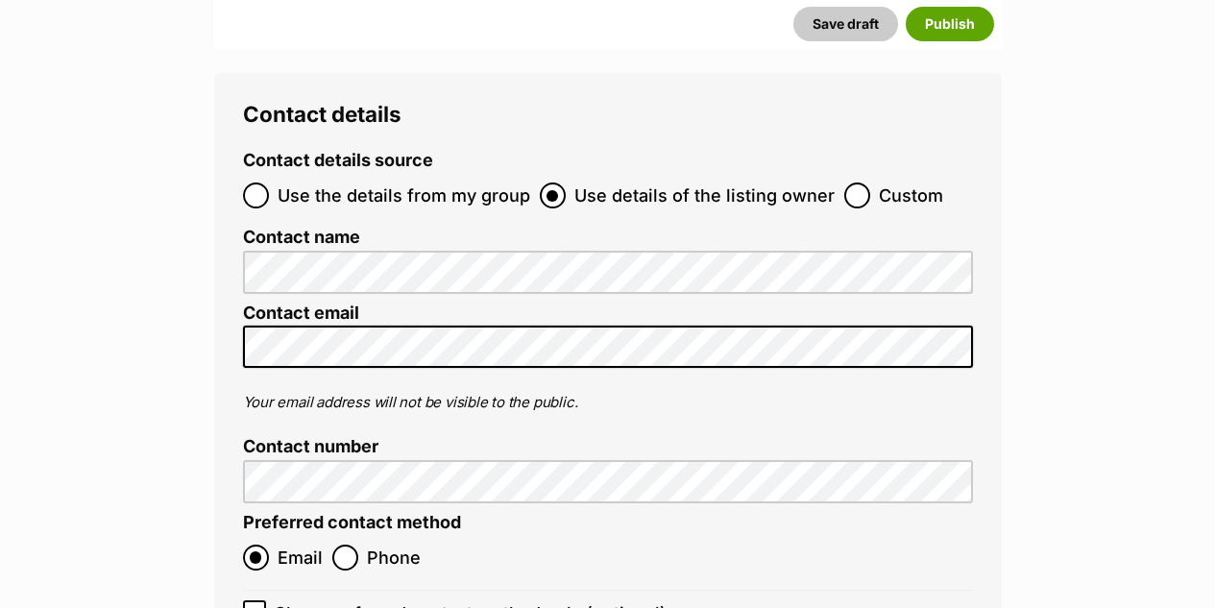
click at [253, 607] on icon at bounding box center [255, 612] width 12 height 9
click at [253, 600] on input "Show preferred contact method only (optional)" at bounding box center [254, 611] width 23 height 23
checkbox input "true"
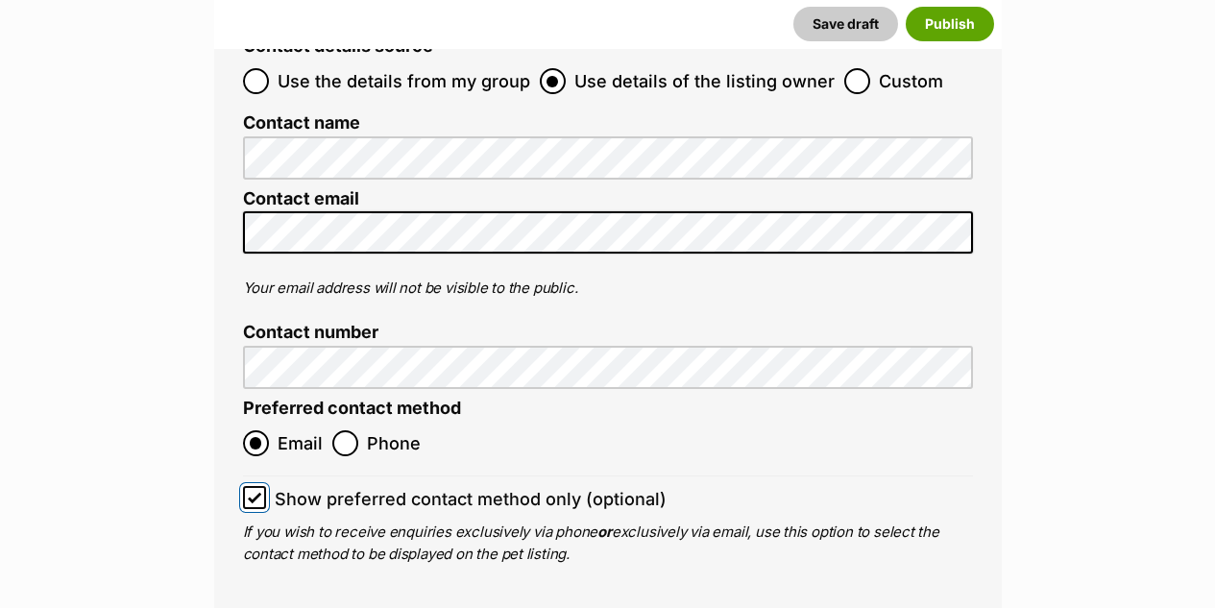
scroll to position [7393, 0]
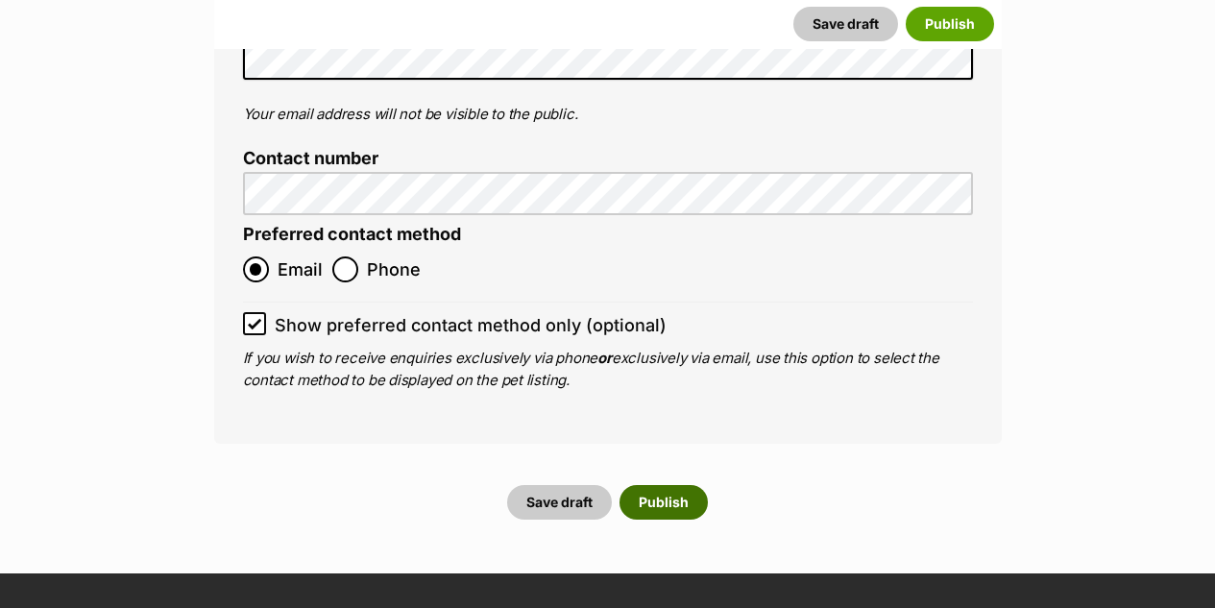
click at [655, 485] on button "Publish" at bounding box center [663, 502] width 88 height 35
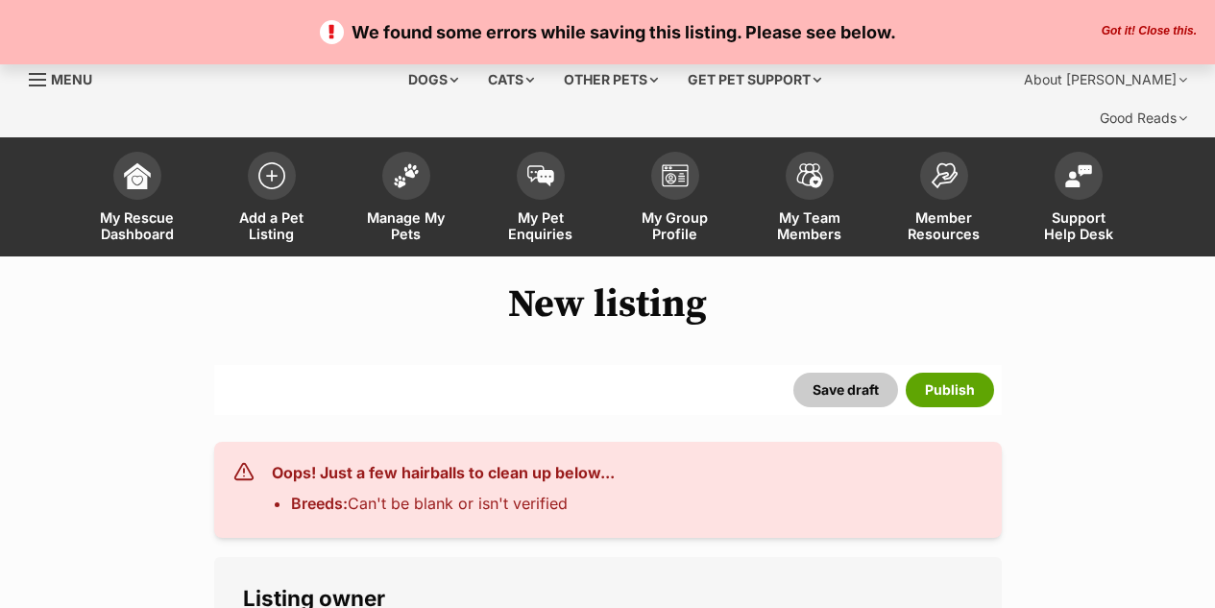
select select
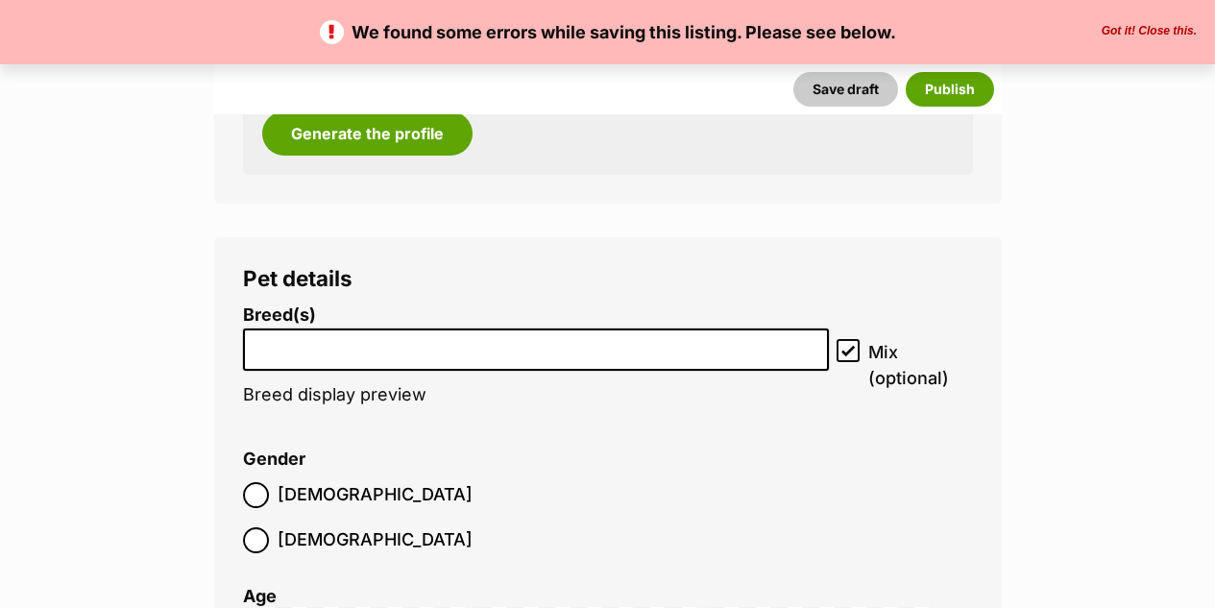
scroll to position [2304, 0]
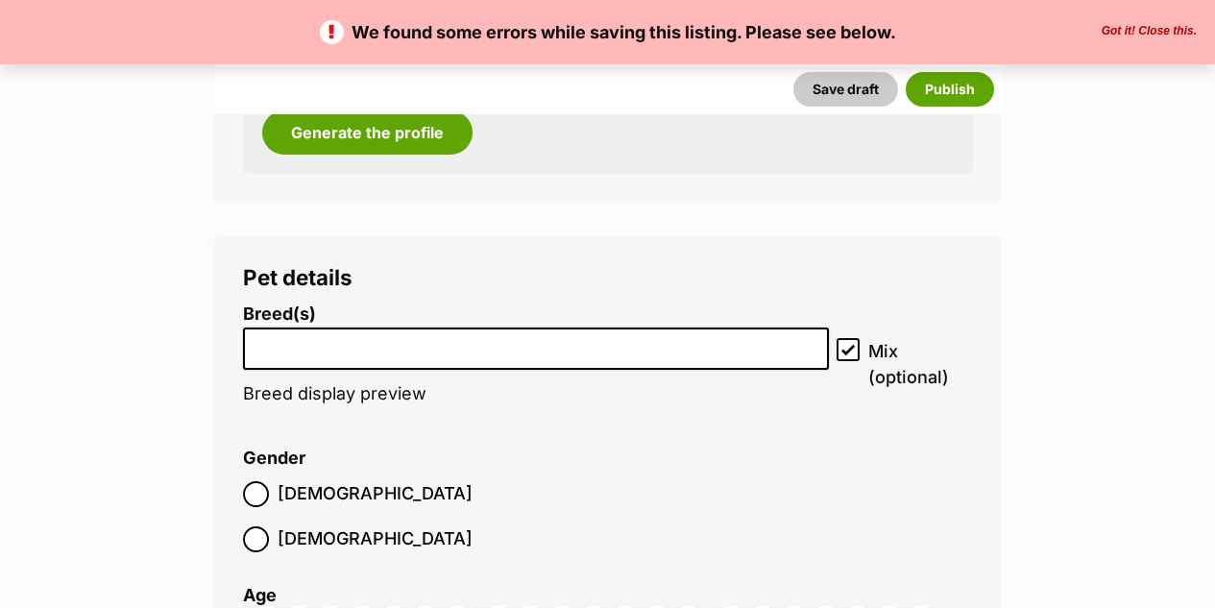
click at [371, 329] on li at bounding box center [536, 348] width 573 height 39
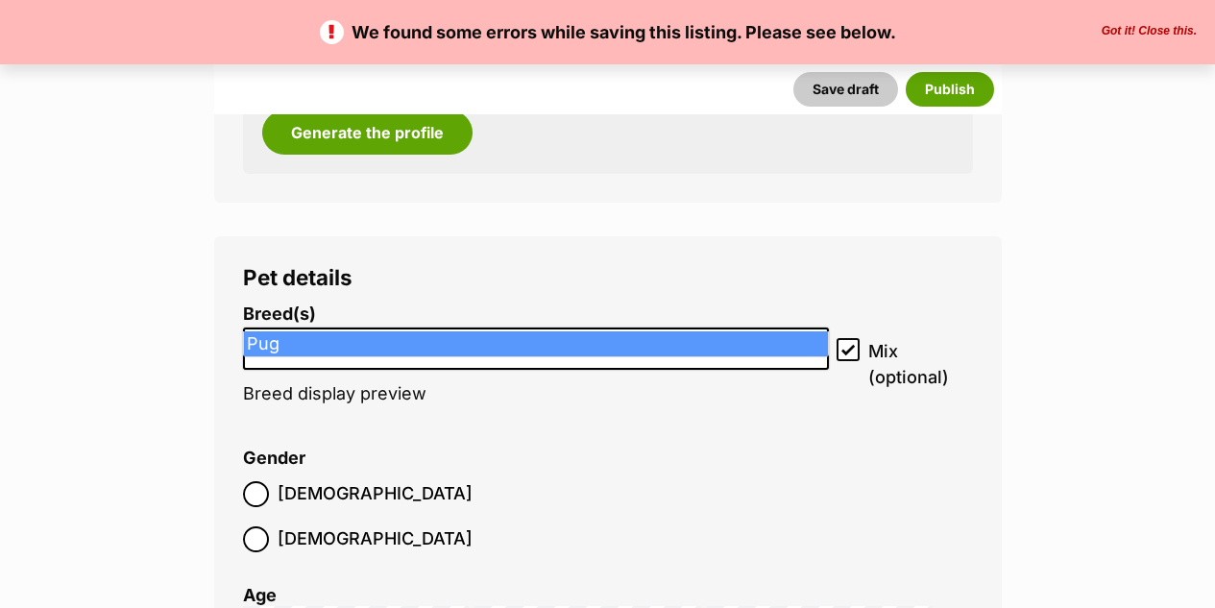
type input "pug"
select select "169"
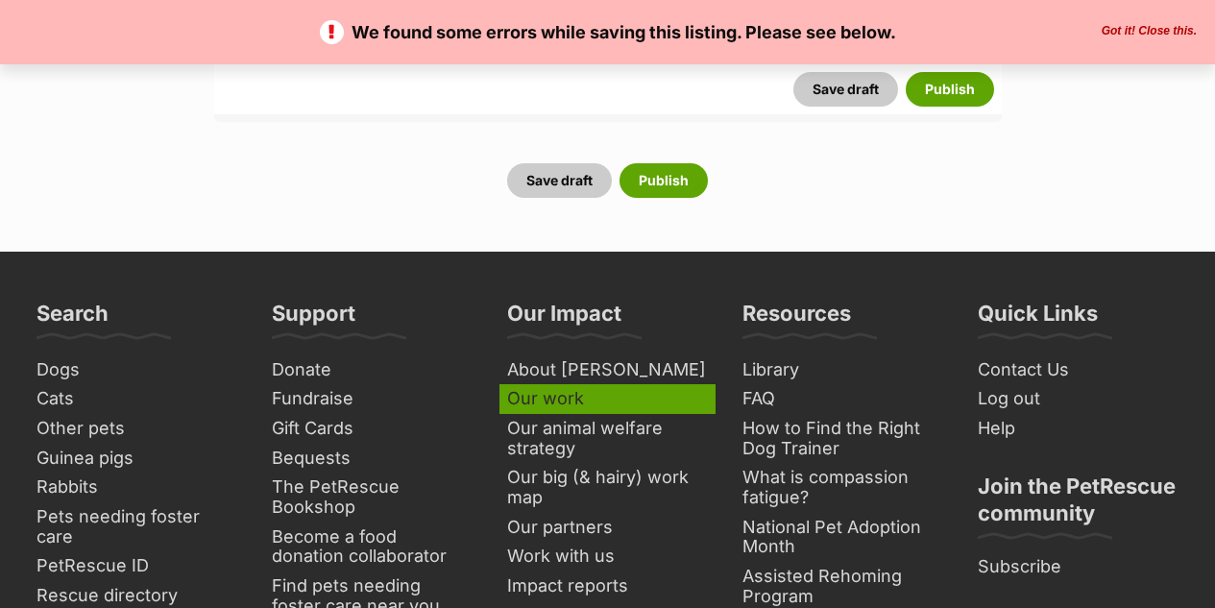
scroll to position [7489, 0]
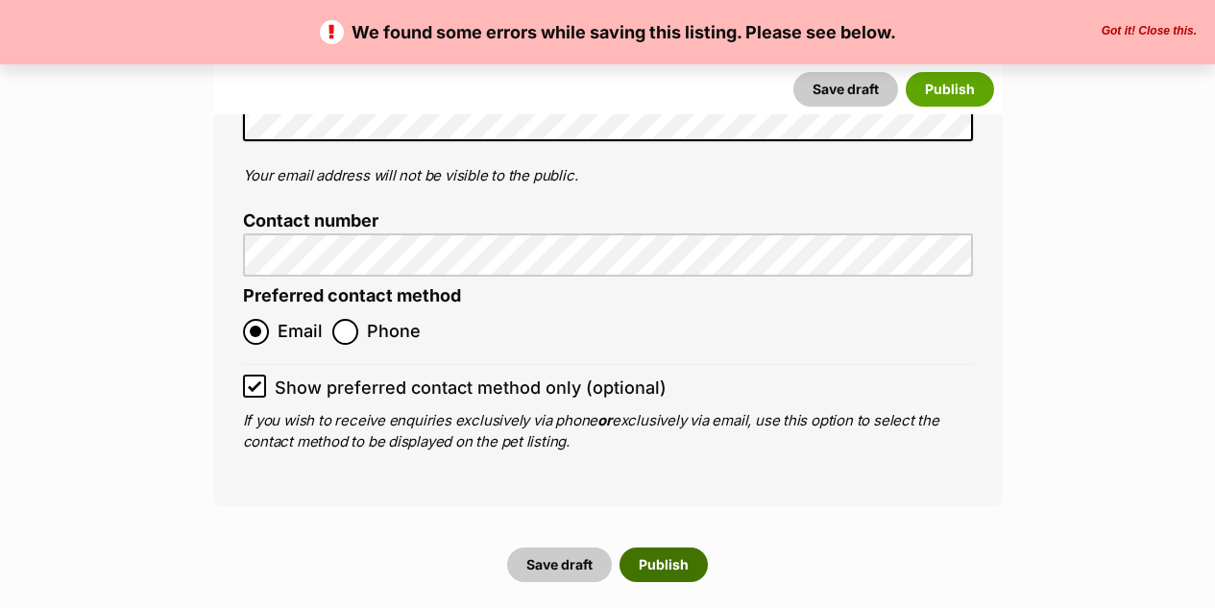
click at [657, 547] on button "Publish" at bounding box center [663, 564] width 88 height 35
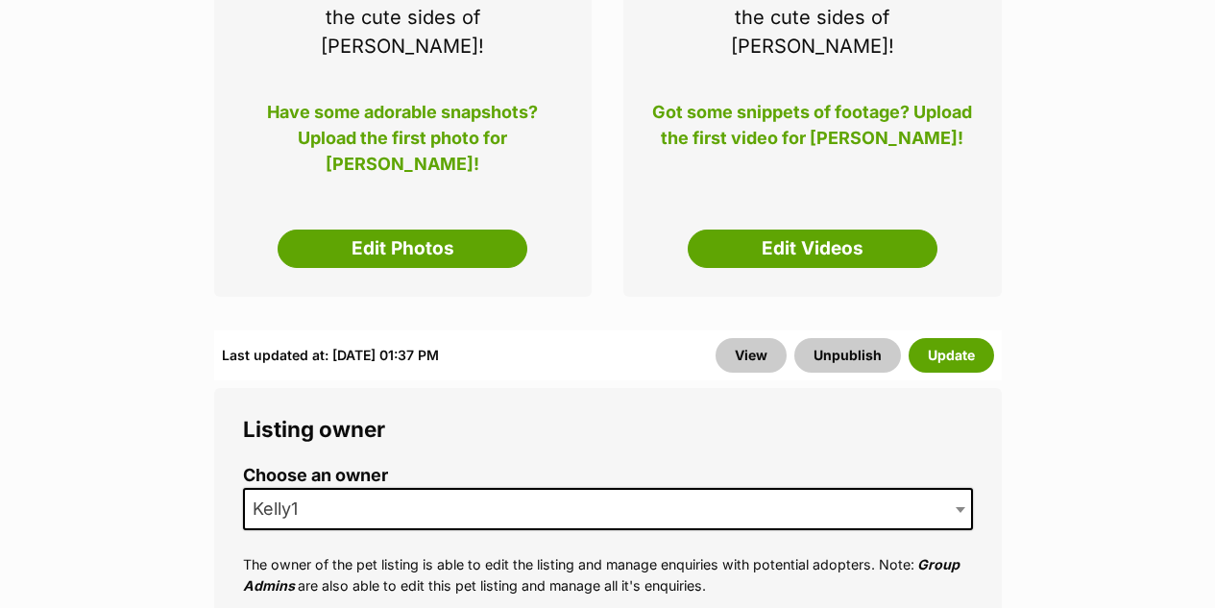
scroll to position [480, 0]
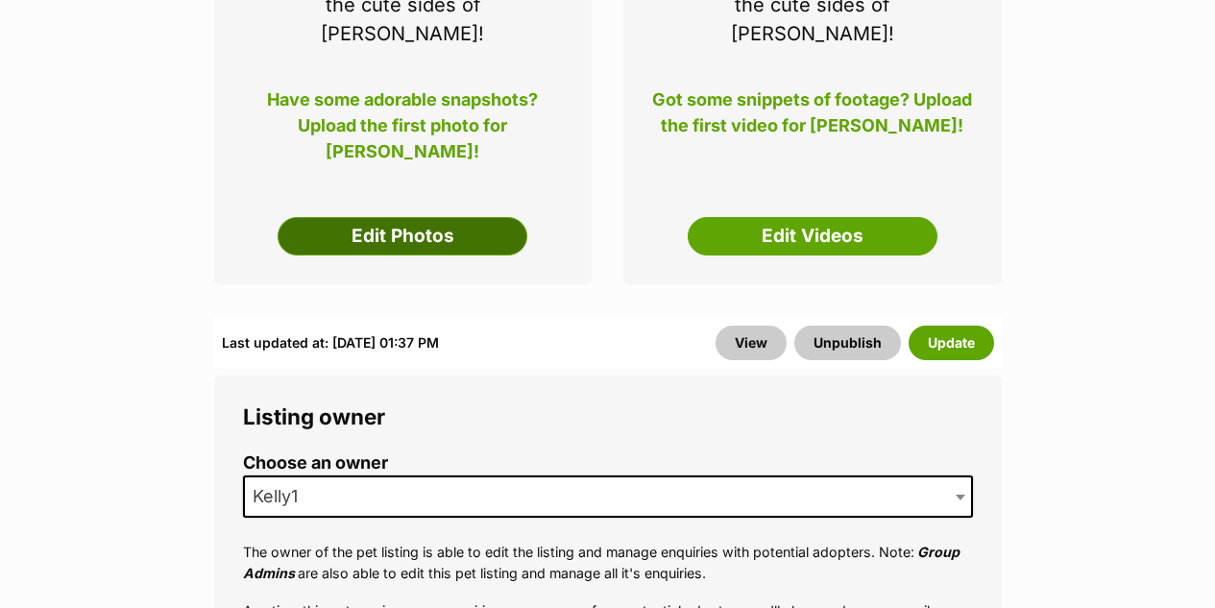
click at [384, 217] on link "Edit Photos" at bounding box center [402, 236] width 250 height 38
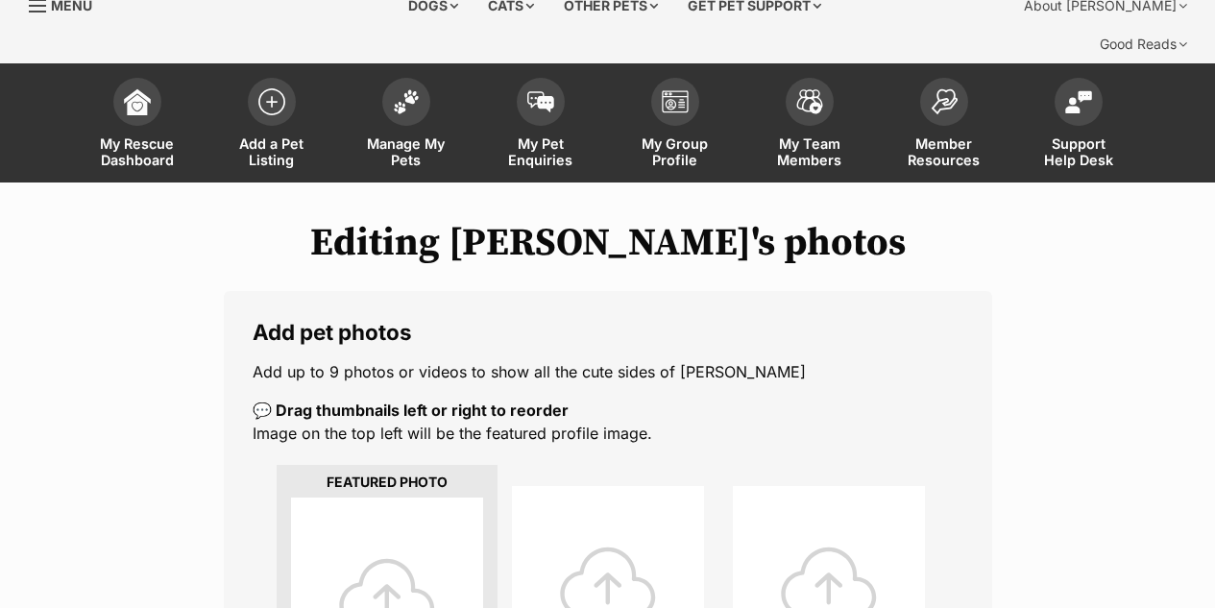
scroll to position [384, 0]
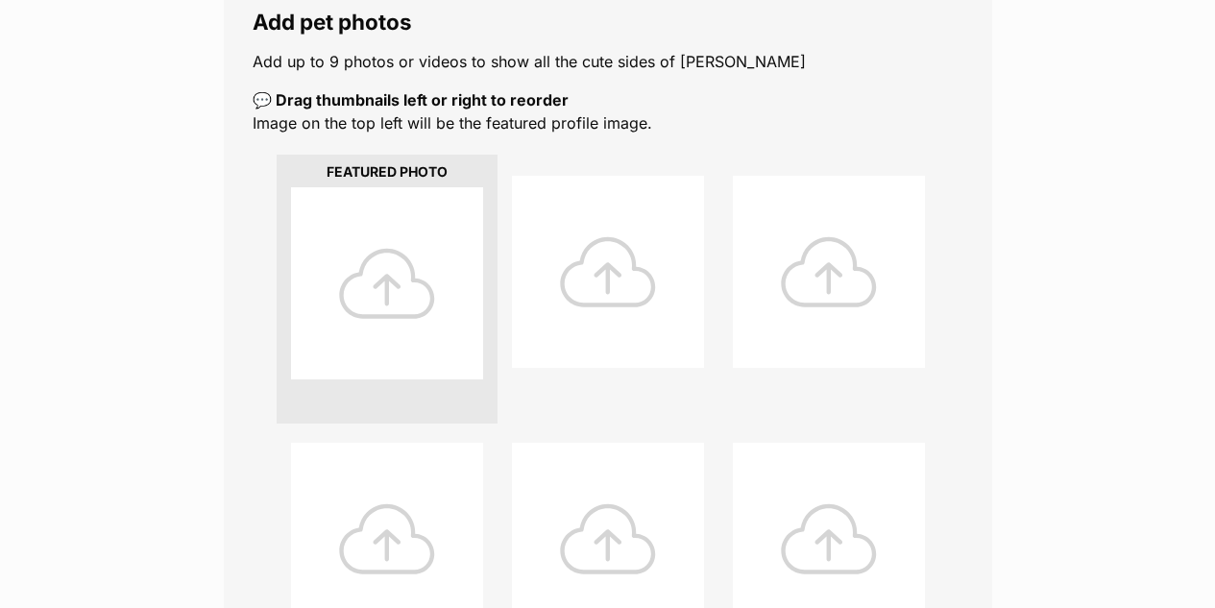
click at [424, 232] on div at bounding box center [387, 283] width 192 height 192
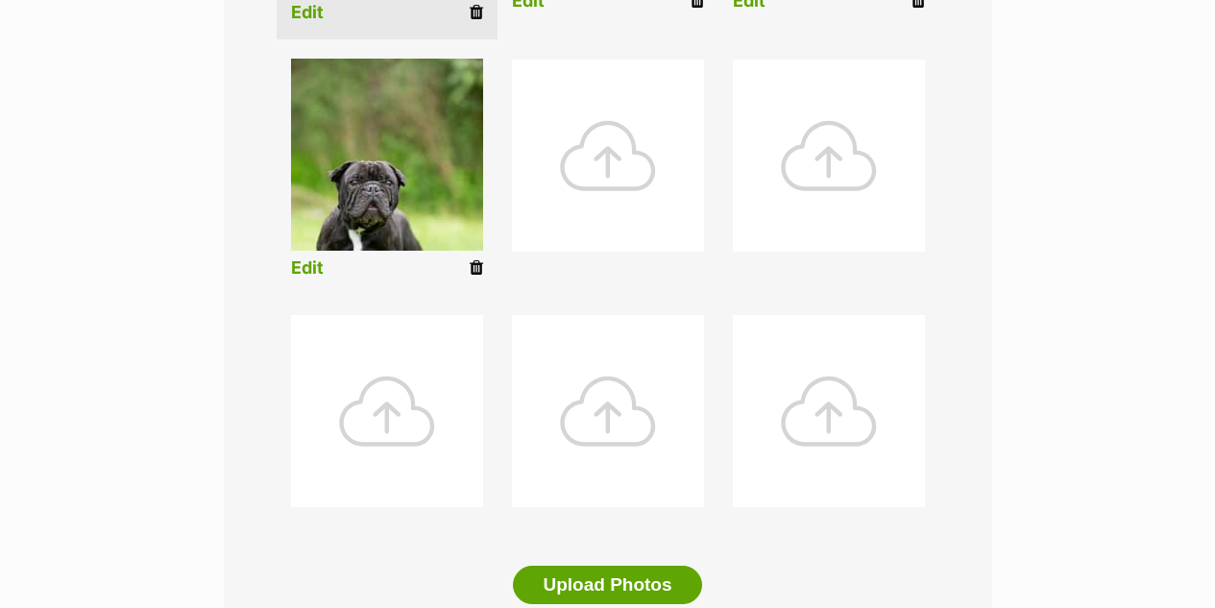
scroll to position [1152, 0]
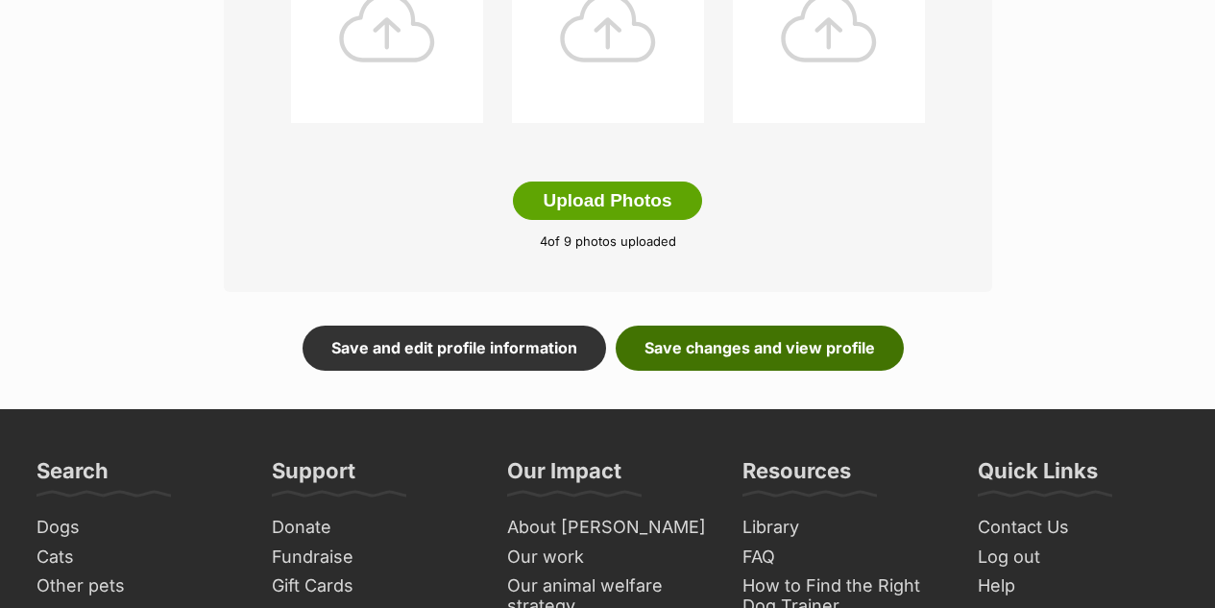
click at [772, 325] on link "Save changes and view profile" at bounding box center [759, 347] width 288 height 44
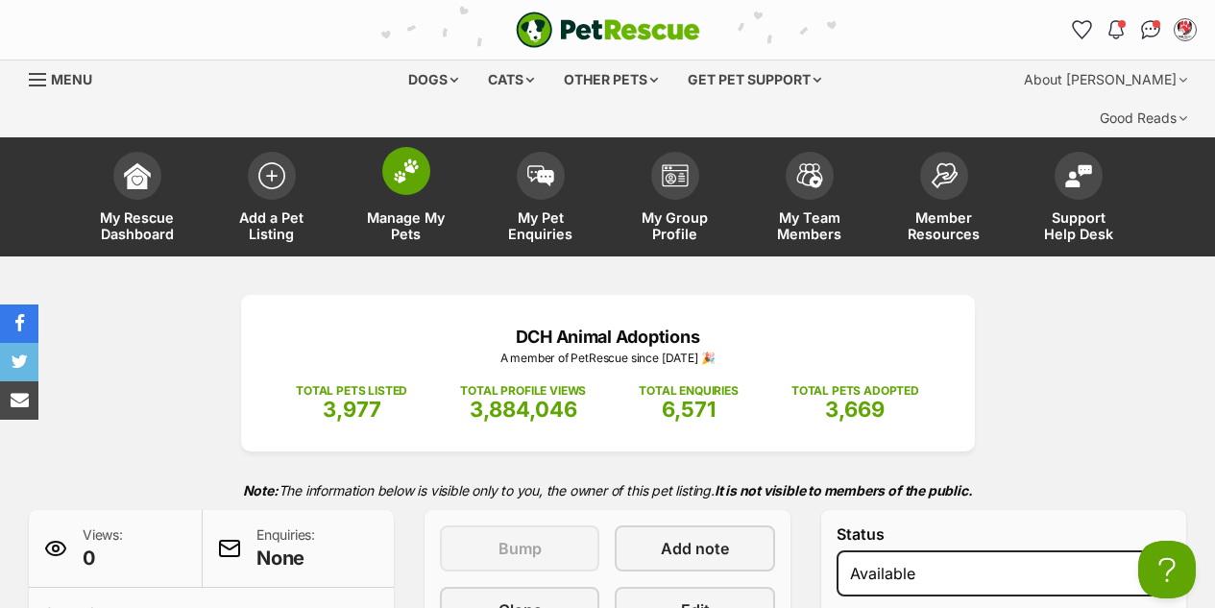
click at [411, 158] on img at bounding box center [406, 170] width 27 height 25
